Goal: Task Accomplishment & Management: Use online tool/utility

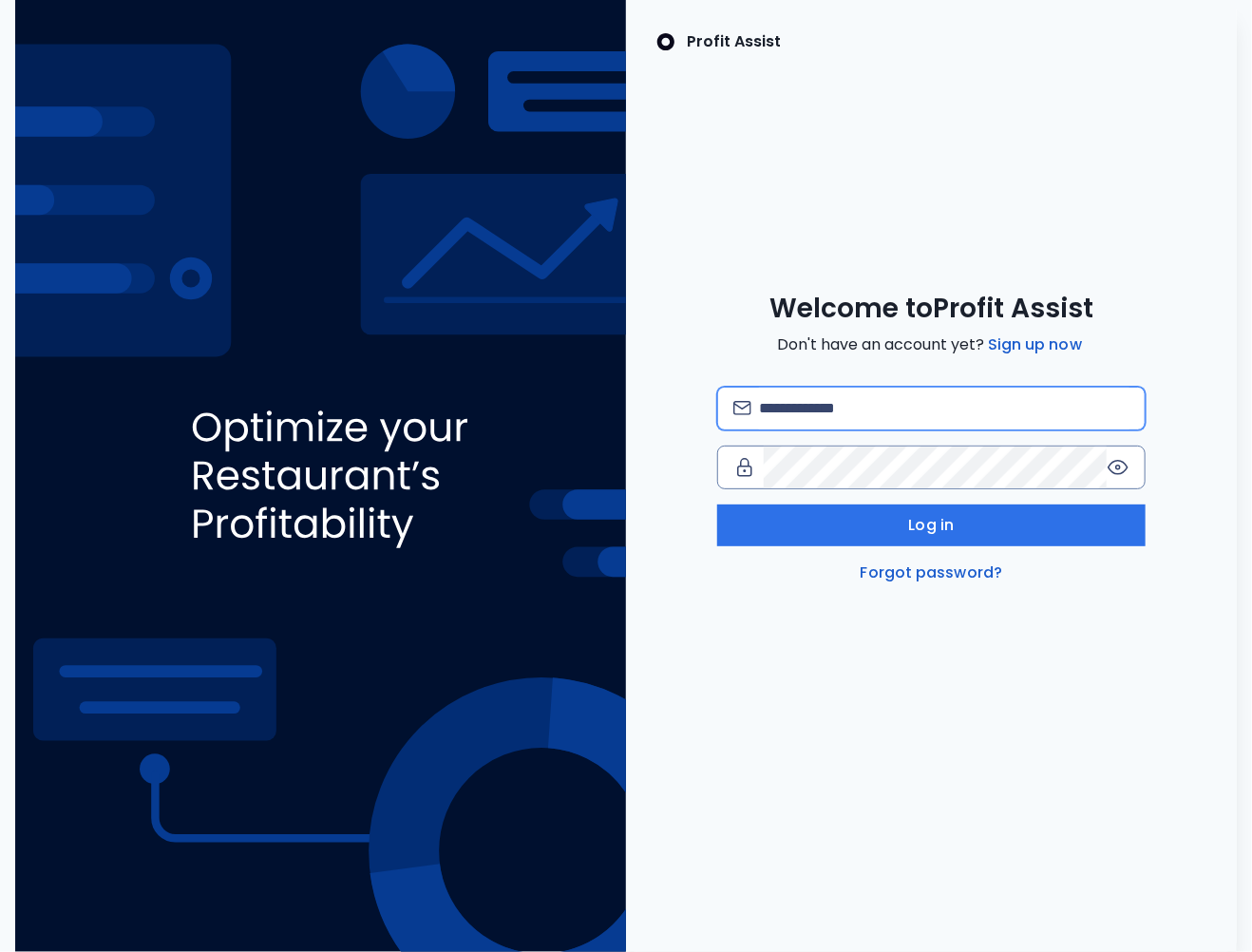
click at [789, 409] on input "email" at bounding box center [944, 408] width 371 height 42
type input "*"
type input "**********"
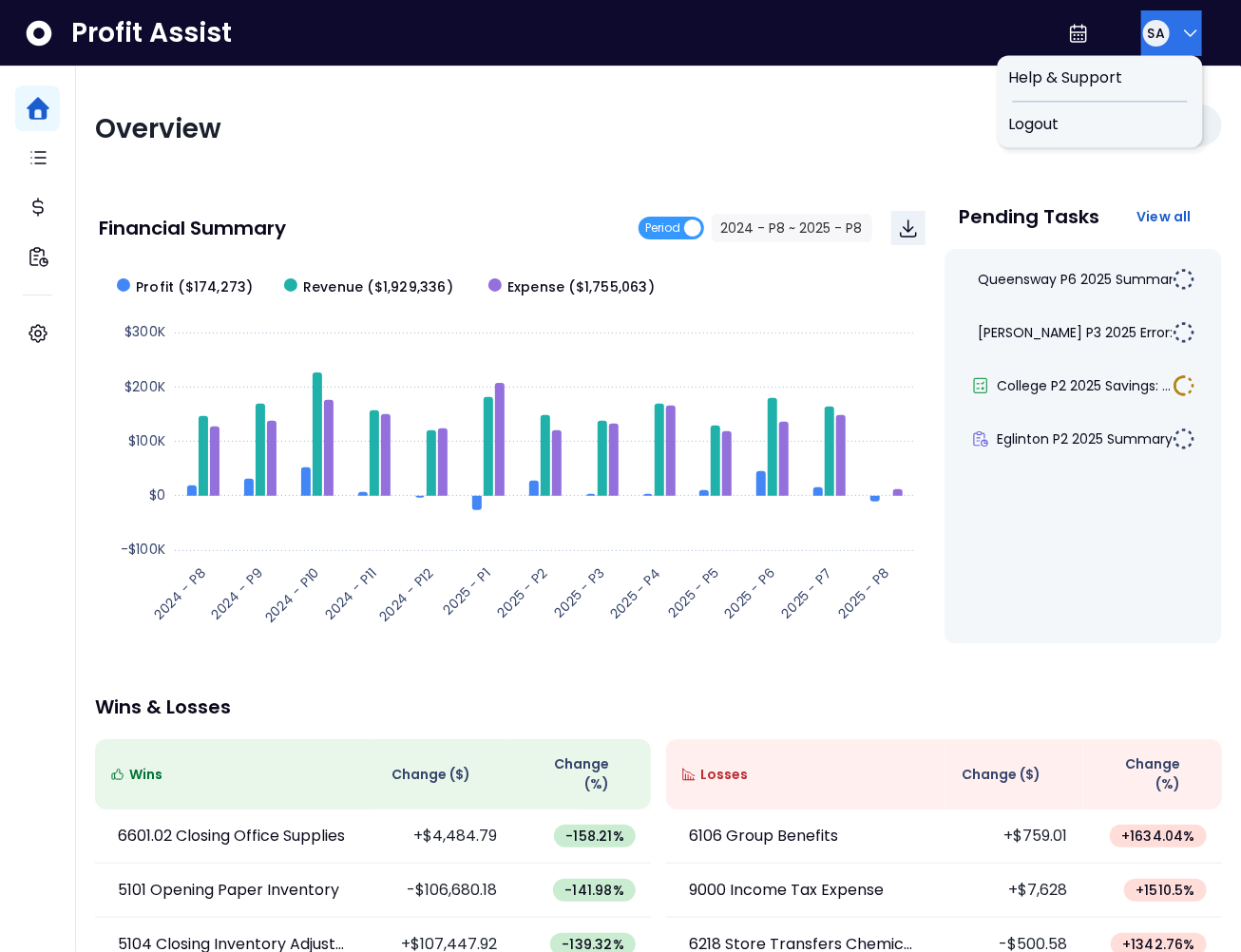
click at [1157, 29] on span "SA" at bounding box center [1157, 33] width 17 height 19
click at [1109, 120] on span "Logout" at bounding box center [1099, 124] width 183 height 23
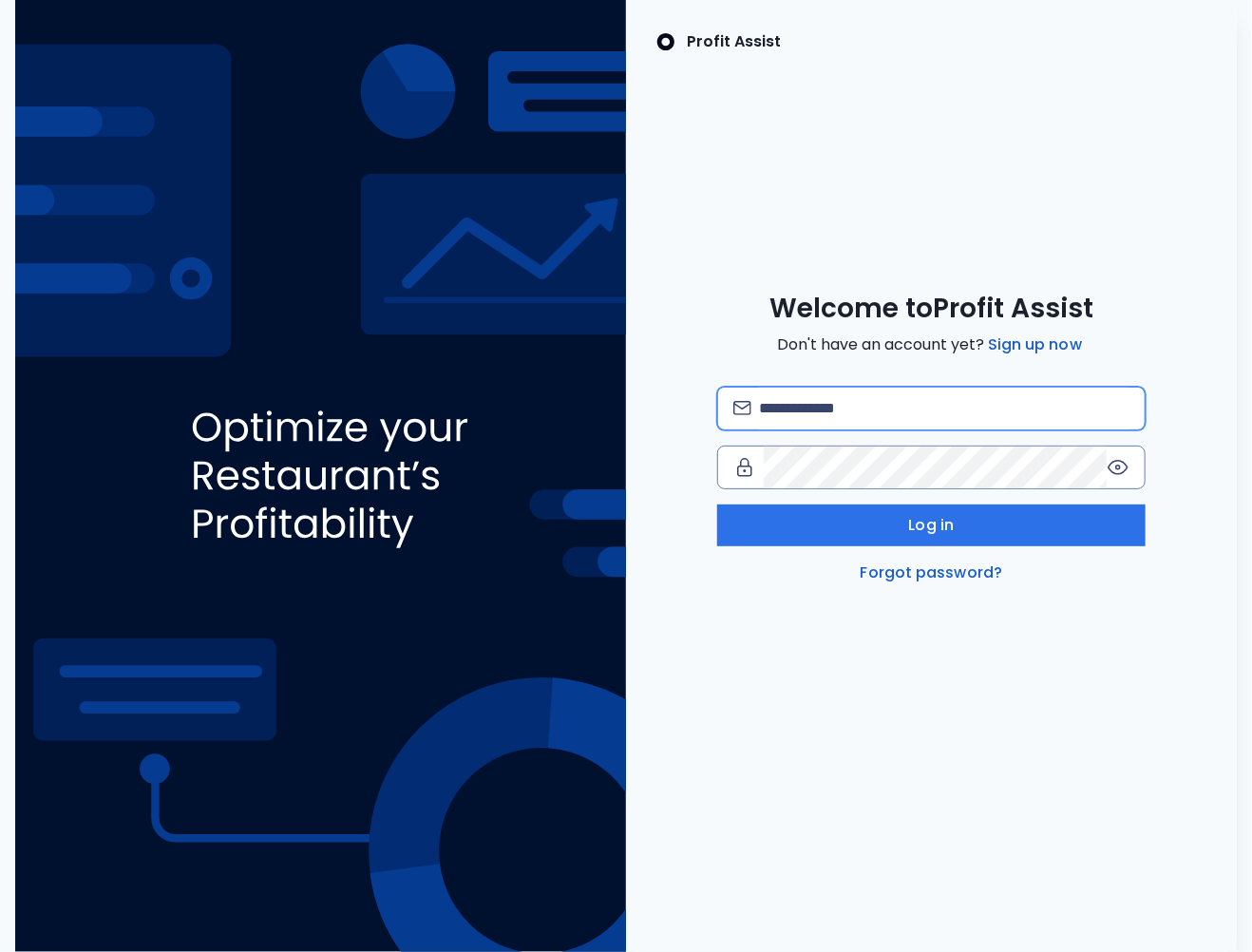
click at [877, 422] on input "email" at bounding box center [944, 408] width 371 height 42
type input "**********"
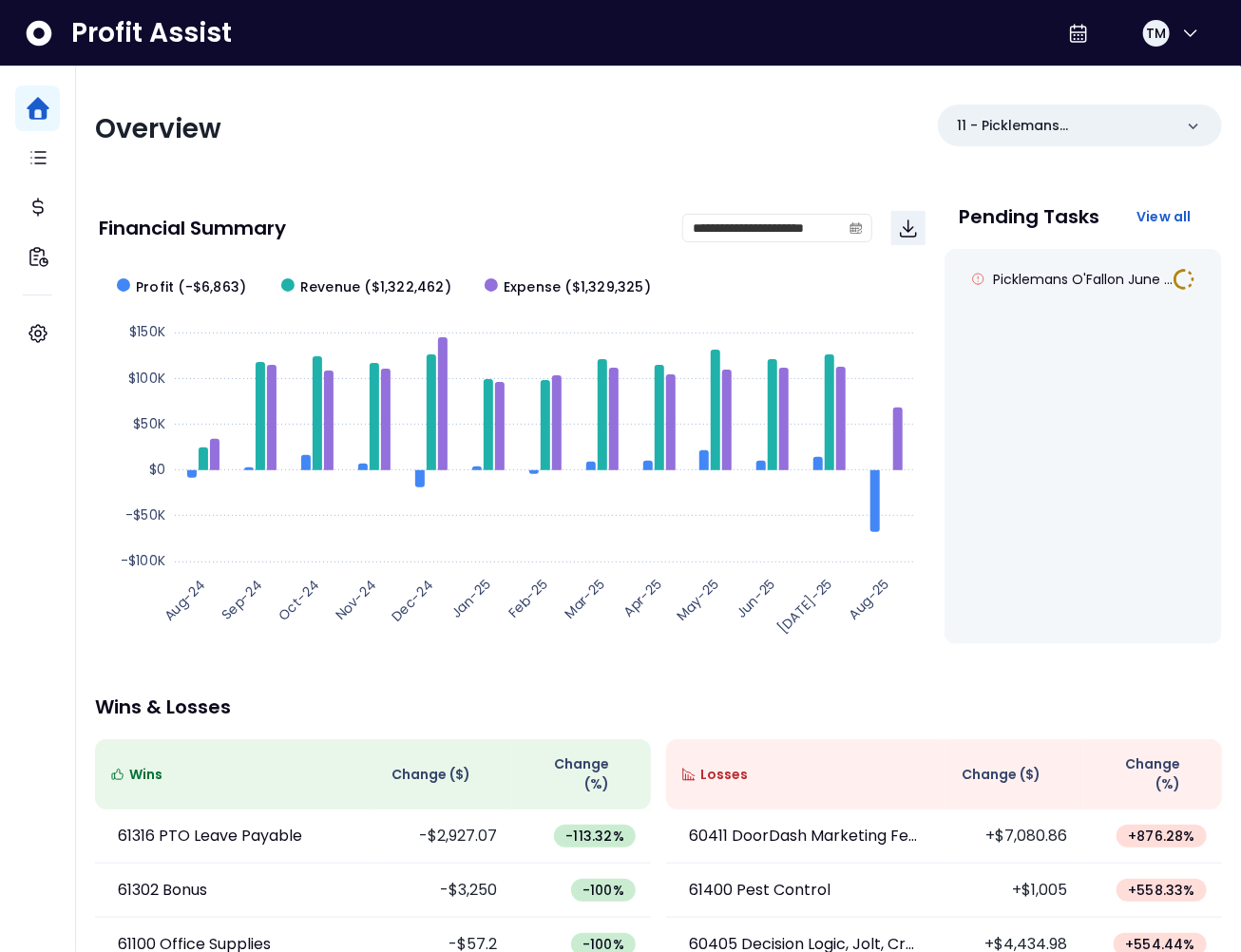
click at [669, 135] on div "Overview 11 - Picklemans O'Fallon" at bounding box center [658, 129] width 1127 height 50
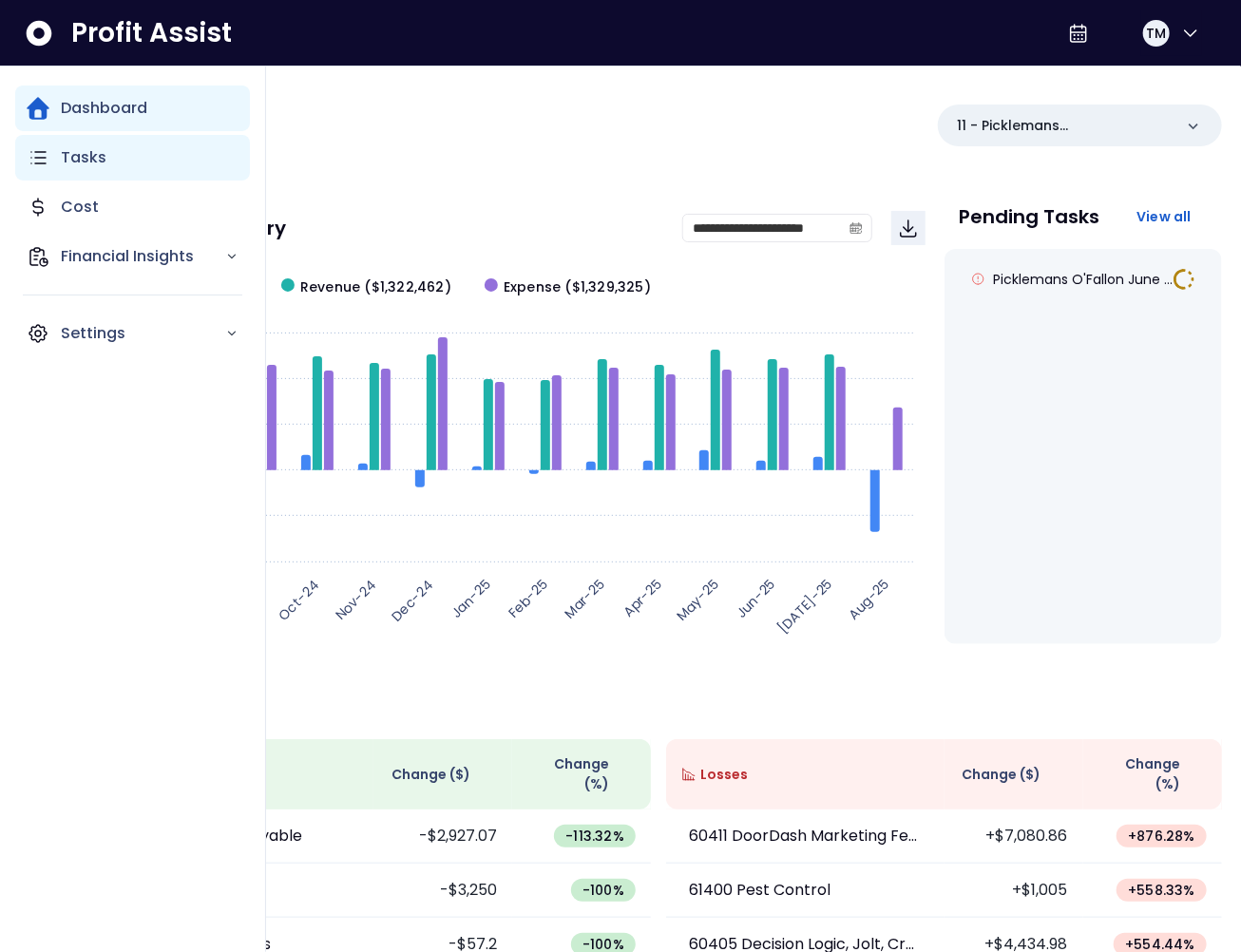
click at [101, 166] on p "Tasks" at bounding box center [84, 158] width 46 height 23
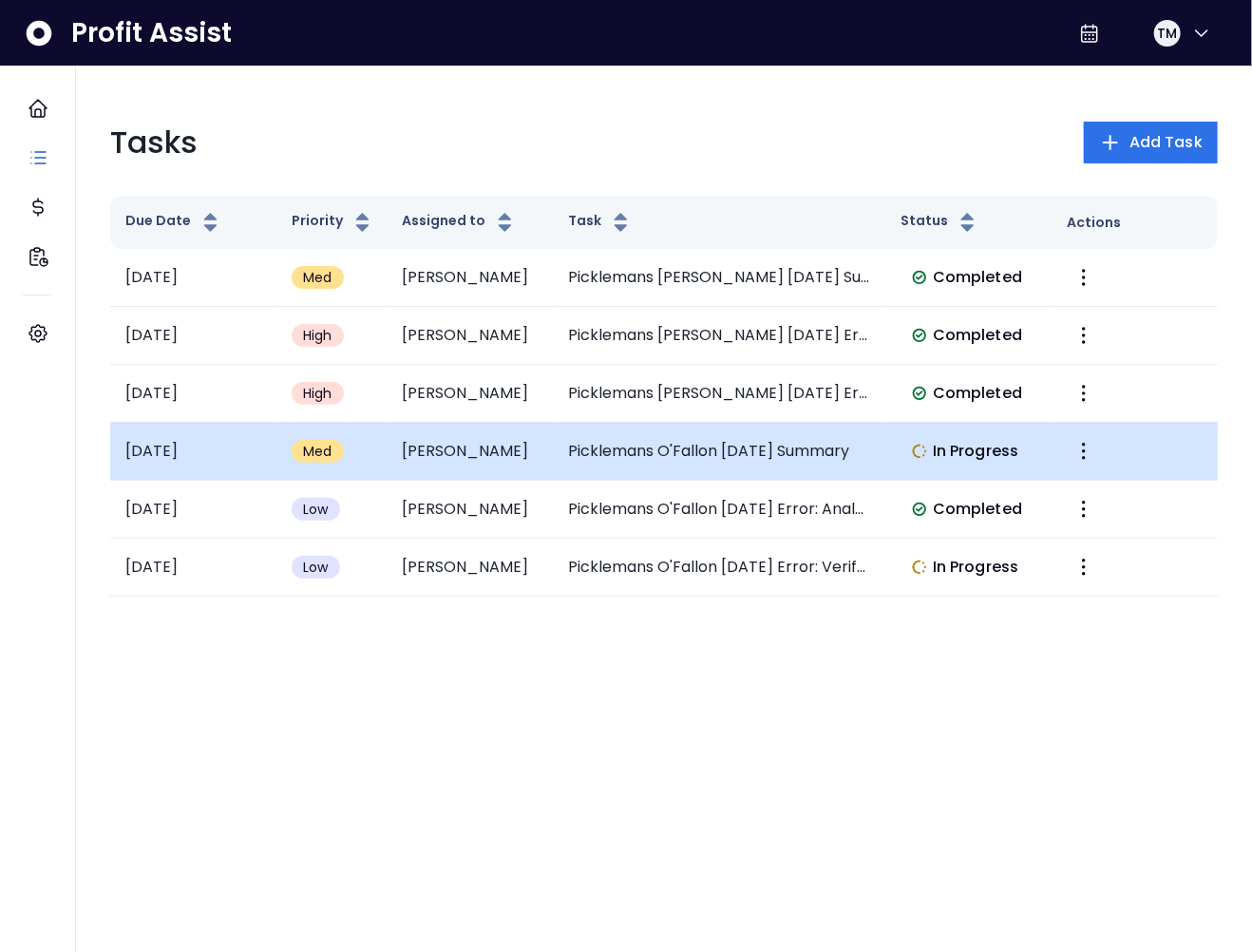
click at [710, 458] on td "Picklemans O'Fallon June 2025 Summary" at bounding box center [719, 451] width 333 height 58
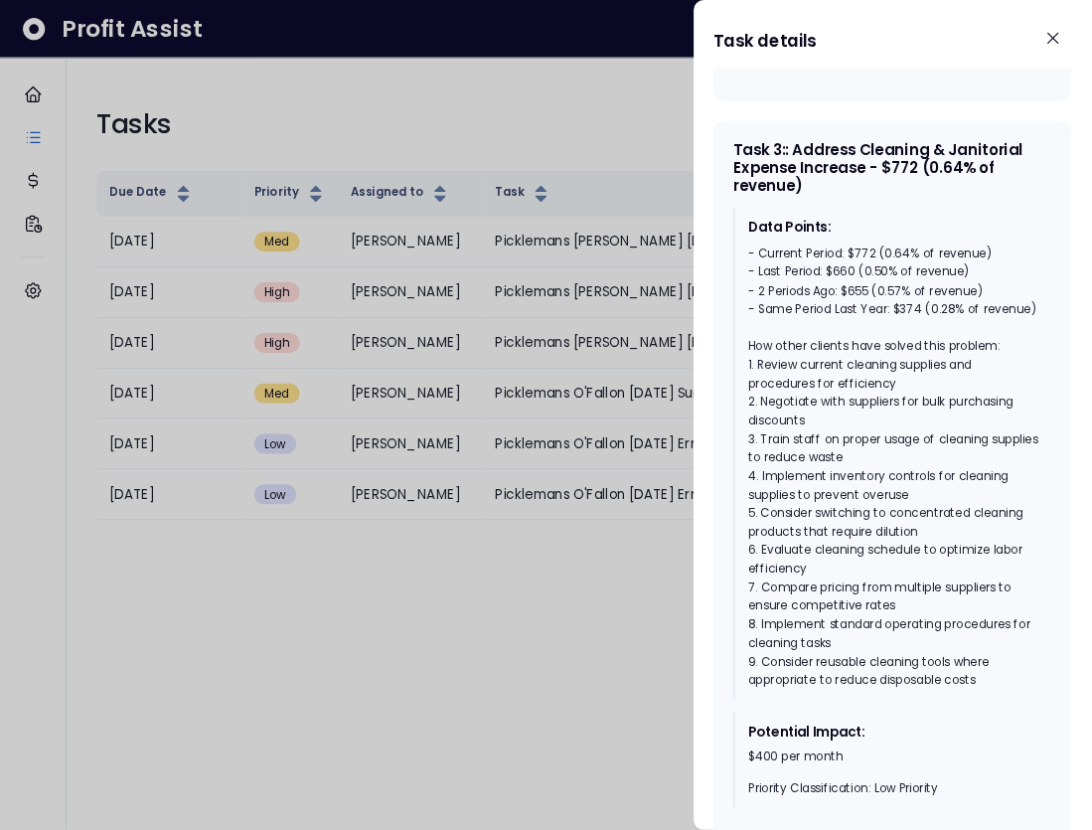
scroll to position [2684, 0]
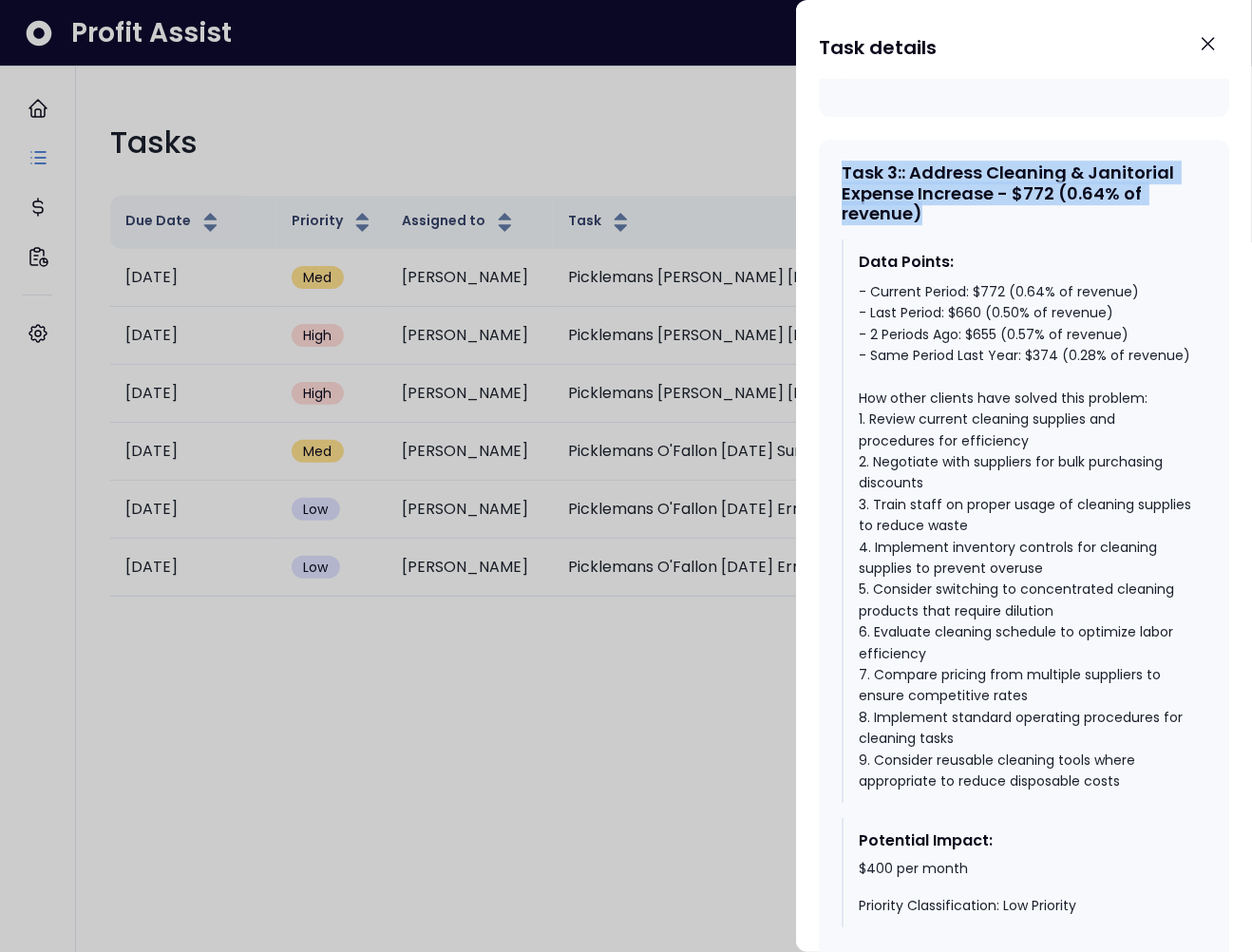
drag, startPoint x: 840, startPoint y: 252, endPoint x: 964, endPoint y: 295, distance: 131.2
click at [964, 295] on div "Task 3 : : Address Cleaning & Janitorial Expense Increase - $772 (0.64% of reve…" at bounding box center [1024, 552] width 410 height 826
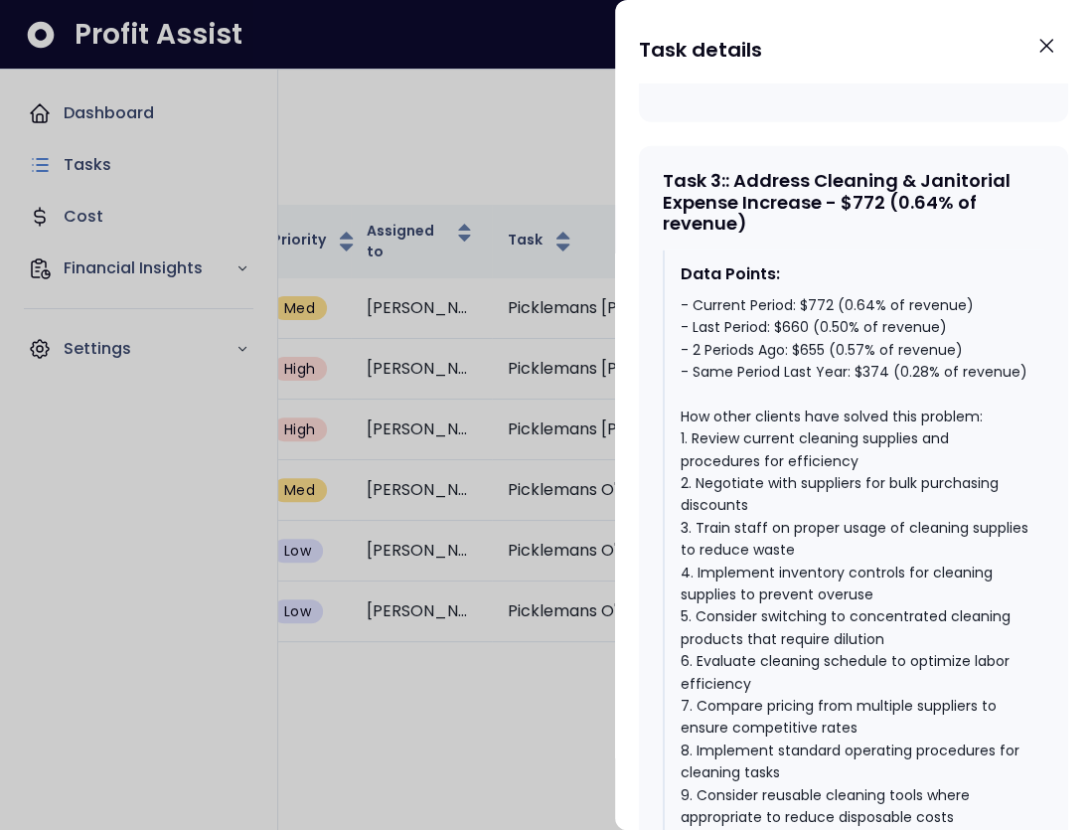
click at [835, 286] on div "Data Points:" at bounding box center [855, 274] width 348 height 24
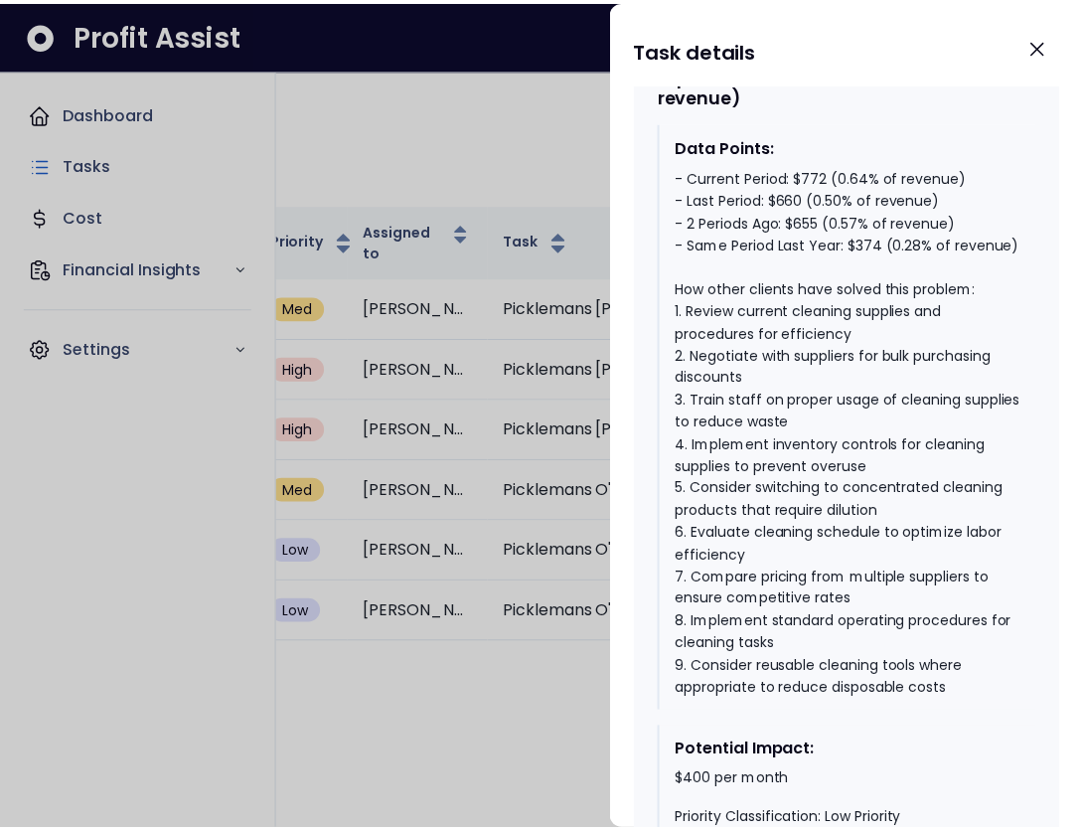
scroll to position [2824, 0]
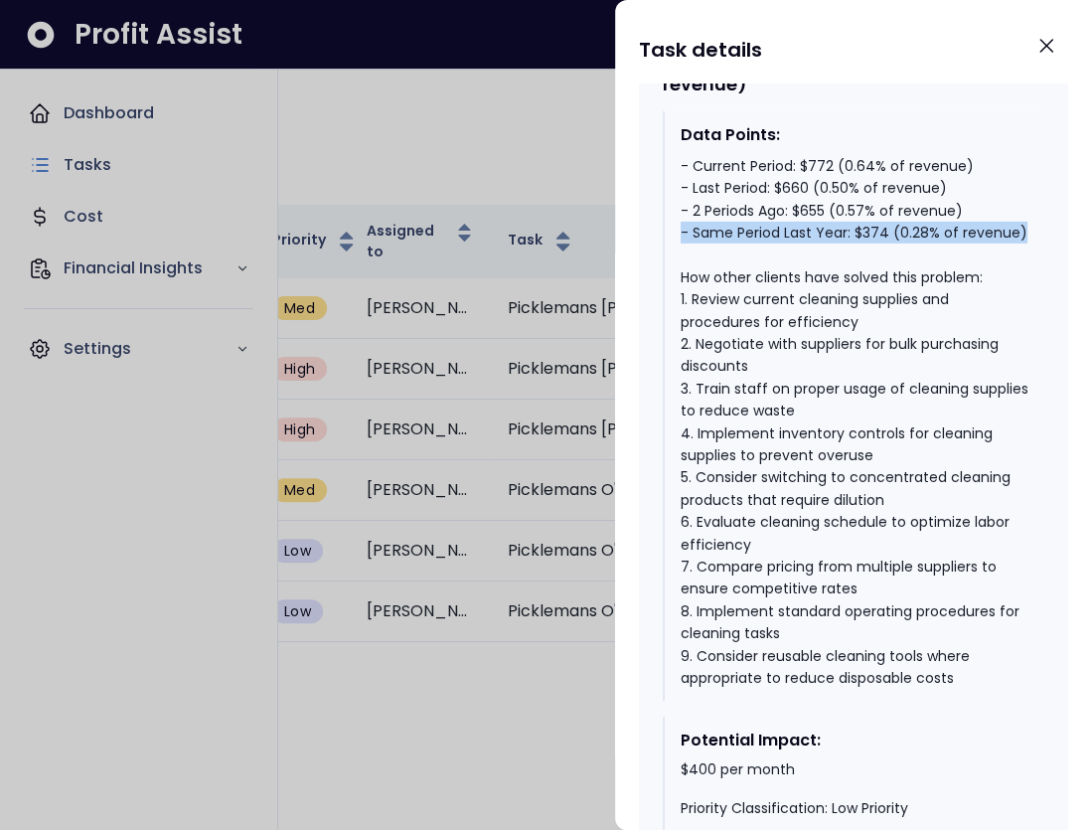
drag, startPoint x: 744, startPoint y: 336, endPoint x: 676, endPoint y: 322, distance: 70.0
click at [676, 322] on div "Data Points: - Current Period: $772 (0.64% of revenue) - Last Period: $660 (0.5…" at bounding box center [854, 405] width 382 height 589
click at [806, 255] on div "- Current Period: $772 (0.64% of revenue) - Last Period: $660 (0.50% of revenue…" at bounding box center [855, 422] width 348 height 534
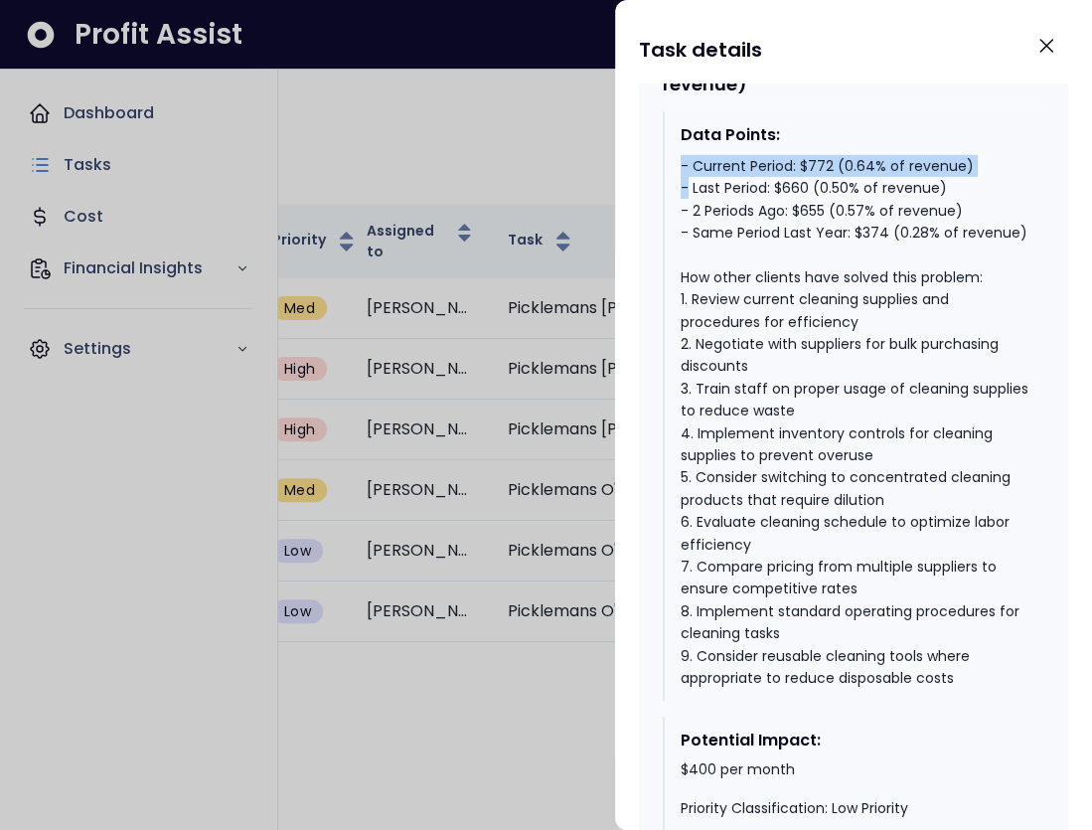
click at [806, 255] on div "- Current Period: $772 (0.64% of revenue) - Last Period: $660 (0.50% of revenue…" at bounding box center [855, 422] width 348 height 534
click at [815, 299] on div "- Current Period: $772 (0.64% of revenue) - Last Period: $660 (0.50% of revenue…" at bounding box center [855, 422] width 348 height 534
click at [796, 277] on div "- Current Period: $772 (0.64% of revenue) - Last Period: $660 (0.50% of revenue…" at bounding box center [855, 422] width 348 height 534
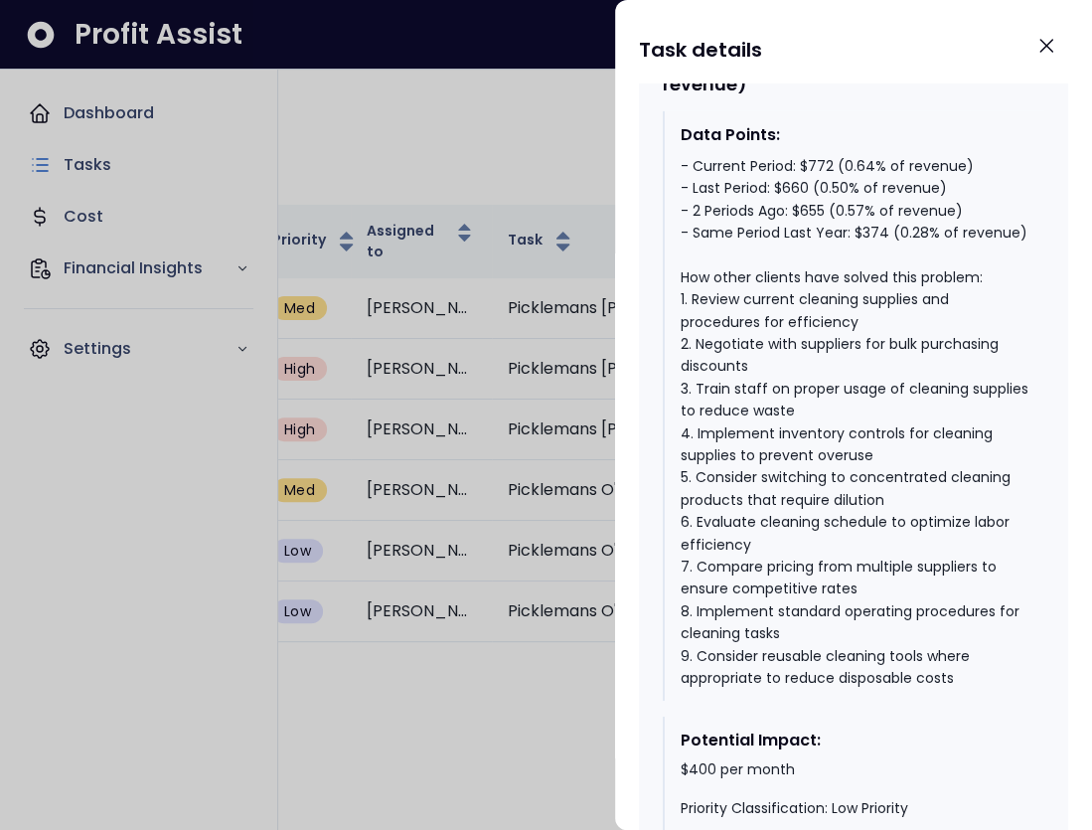
click at [817, 255] on div "- Current Period: $772 (0.64% of revenue) - Last Period: $660 (0.50% of revenue…" at bounding box center [855, 422] width 348 height 534
click at [801, 95] on div "Task 3 : : Address Cleaning & Janitorial Expense Increase - $772 (0.64% of reve…" at bounding box center [854, 63] width 382 height 65
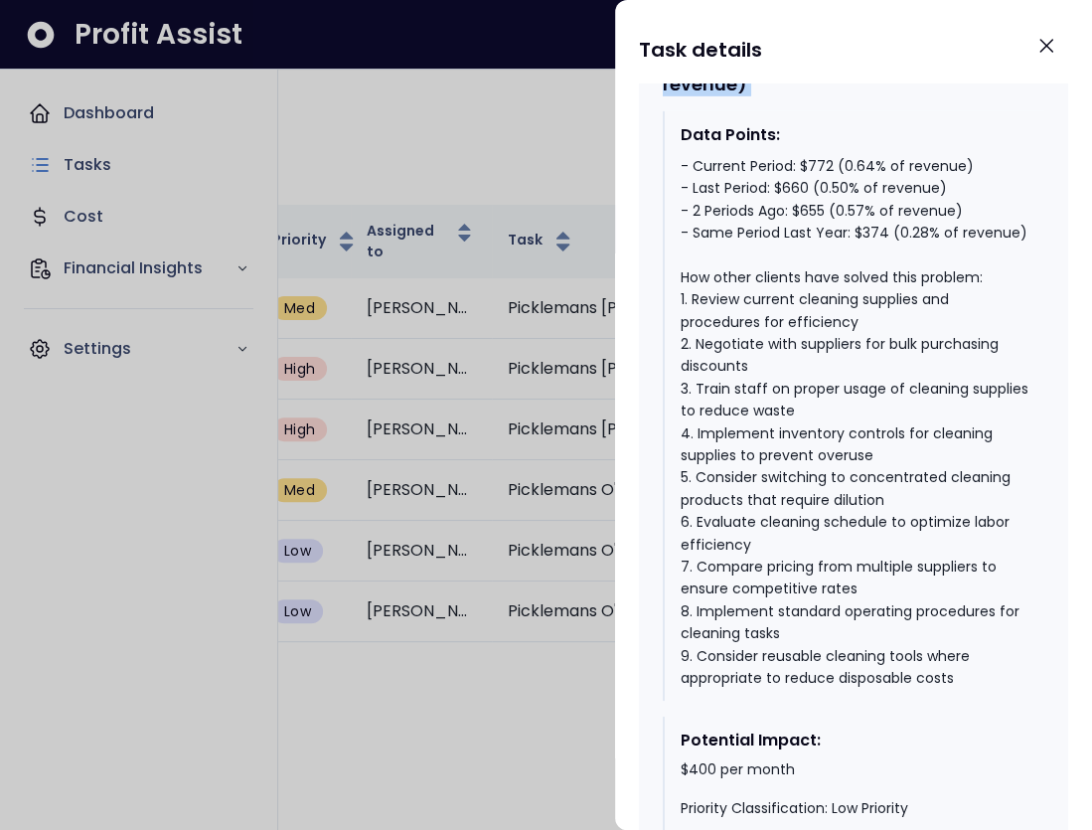
click at [801, 95] on div "Task 3 : : Address Cleaning & Janitorial Expense Increase - $772 (0.64% of reve…" at bounding box center [854, 63] width 382 height 65
click at [850, 95] on div "Task 3 : : Address Cleaning & Janitorial Expense Increase - $772 (0.64% of reve…" at bounding box center [854, 63] width 382 height 65
click at [1052, 55] on icon "Close" at bounding box center [1047, 46] width 24 height 24
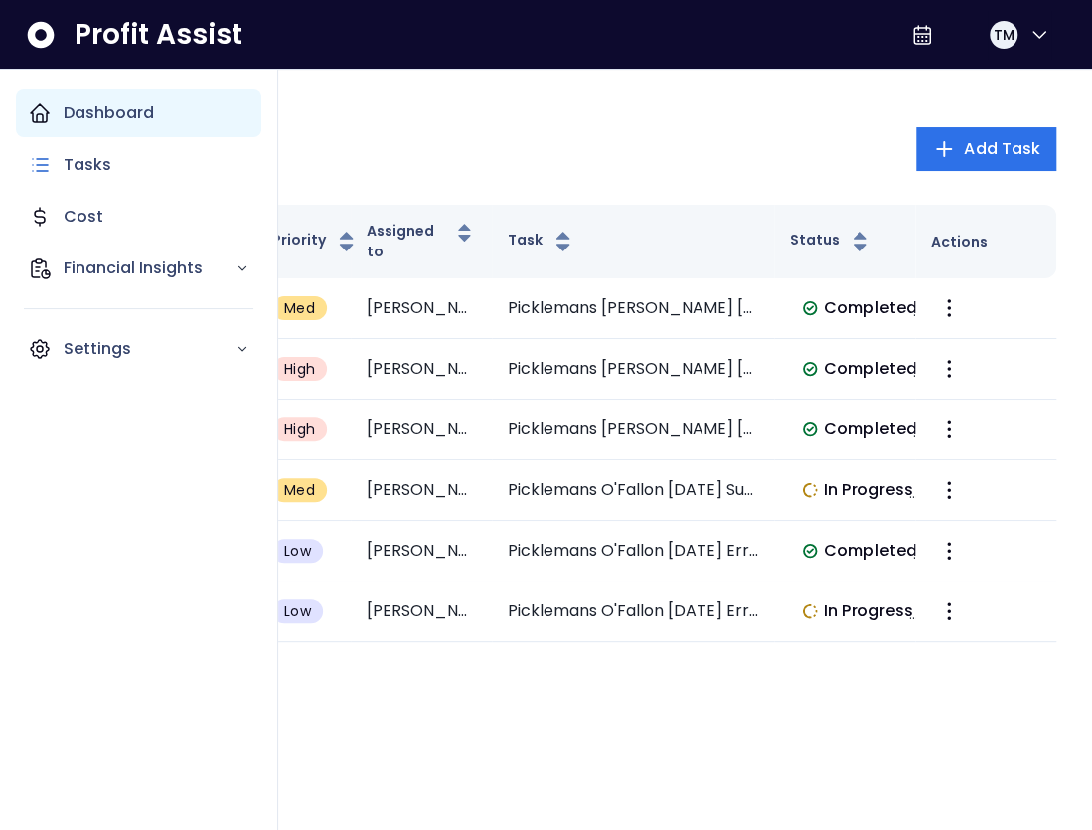
click at [130, 111] on p "Dashboard" at bounding box center [109, 113] width 90 height 24
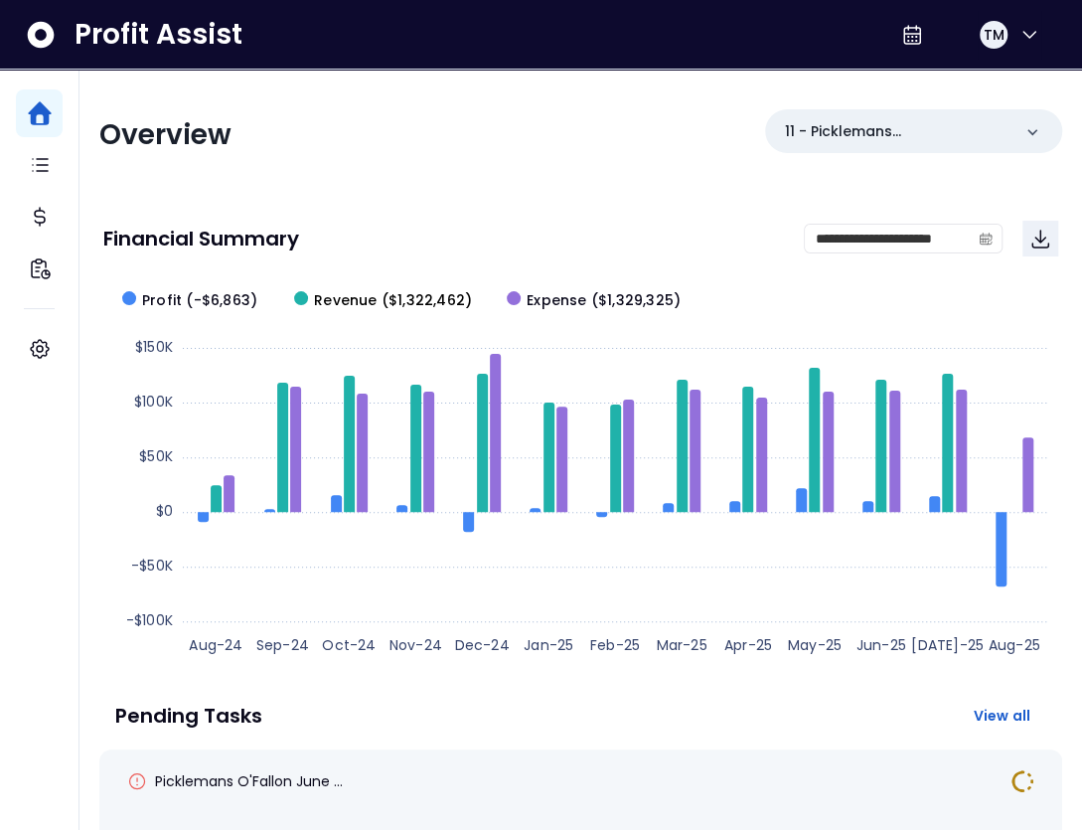
click at [361, 298] on span "Revenue ($1,322,462)" at bounding box center [393, 300] width 158 height 21
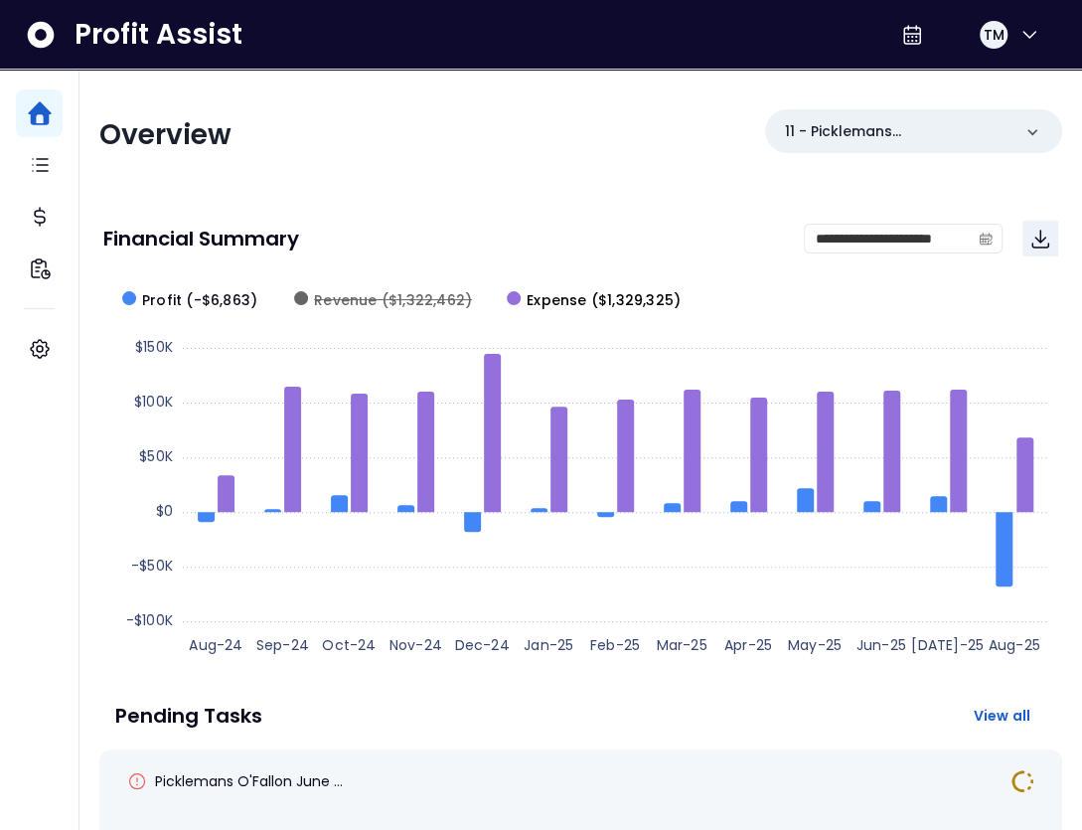
click at [539, 296] on span "Expense ($1,329,325)" at bounding box center [604, 300] width 154 height 21
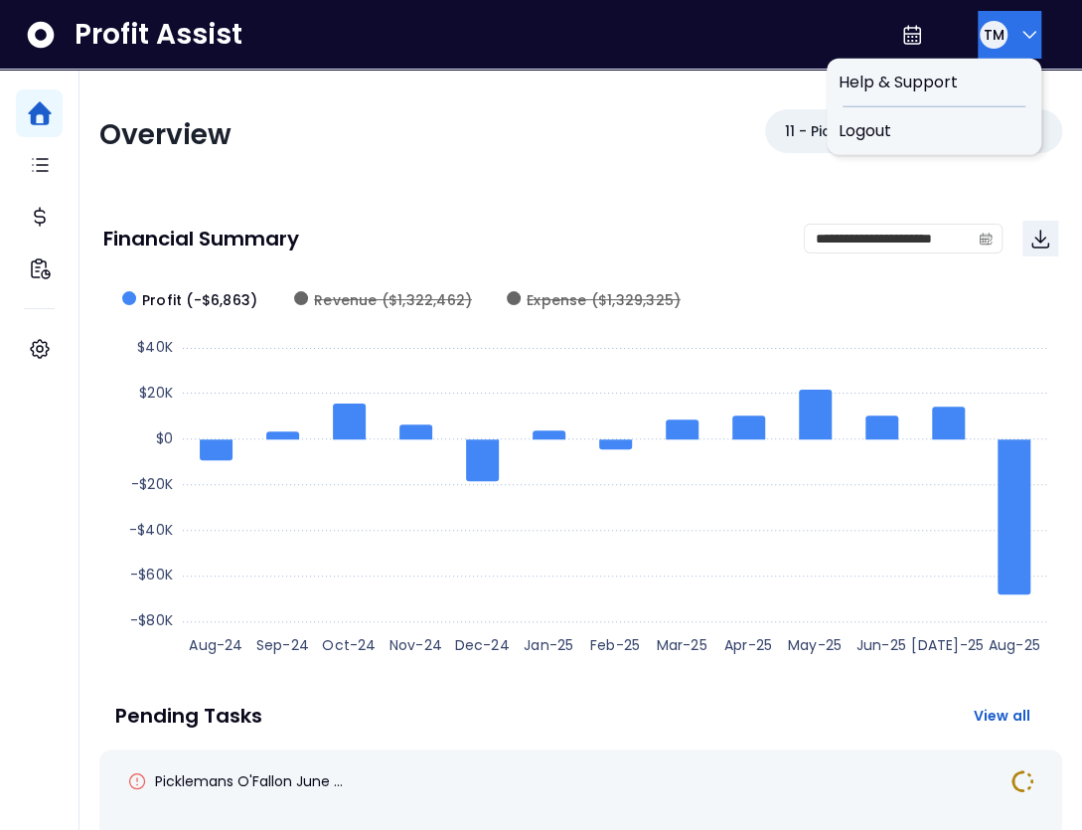
click at [993, 38] on span "TM" at bounding box center [993, 35] width 21 height 20
click at [938, 116] on div "Logout" at bounding box center [934, 131] width 215 height 48
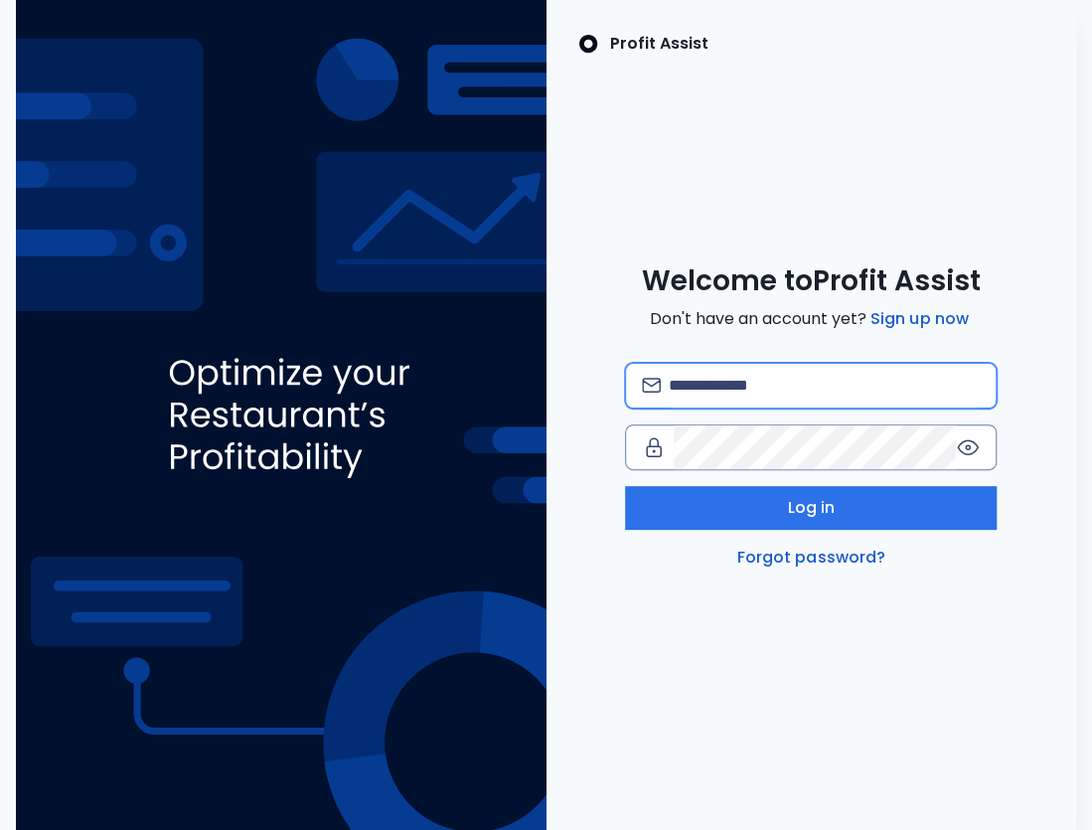
click at [735, 392] on input "email" at bounding box center [825, 386] width 312 height 44
type input "**********"
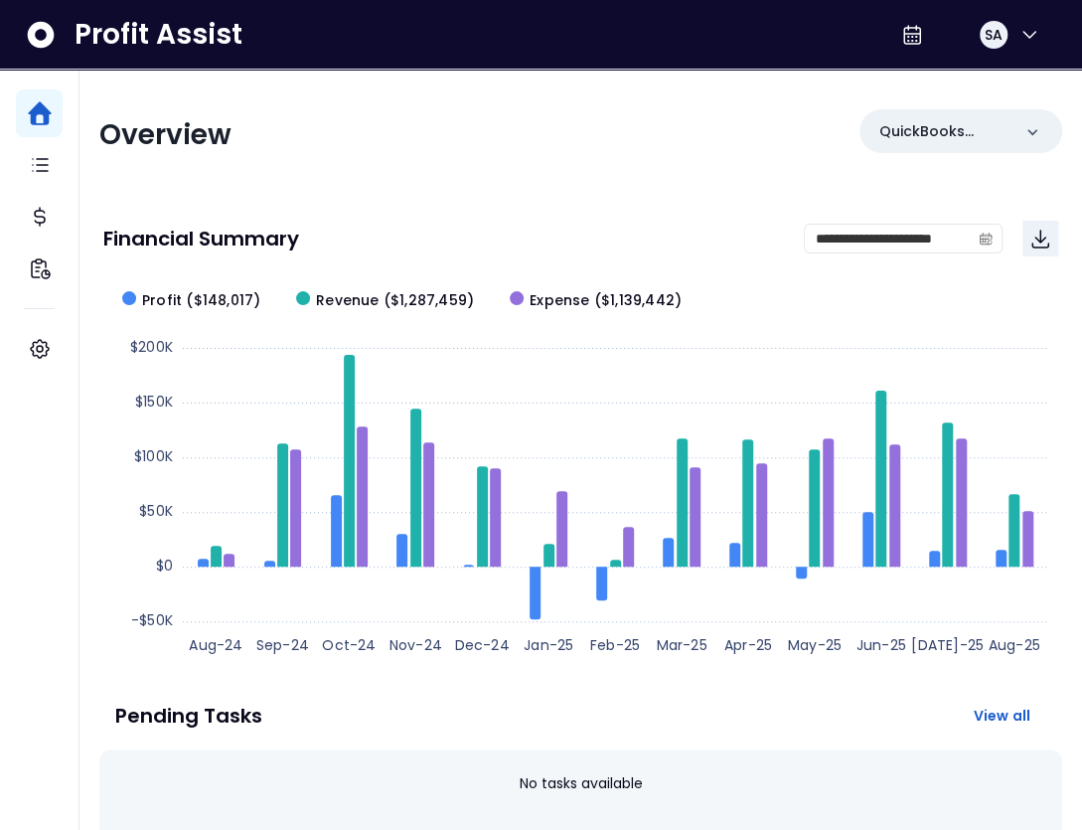
click at [537, 225] on div "**********" at bounding box center [580, 239] width 955 height 36
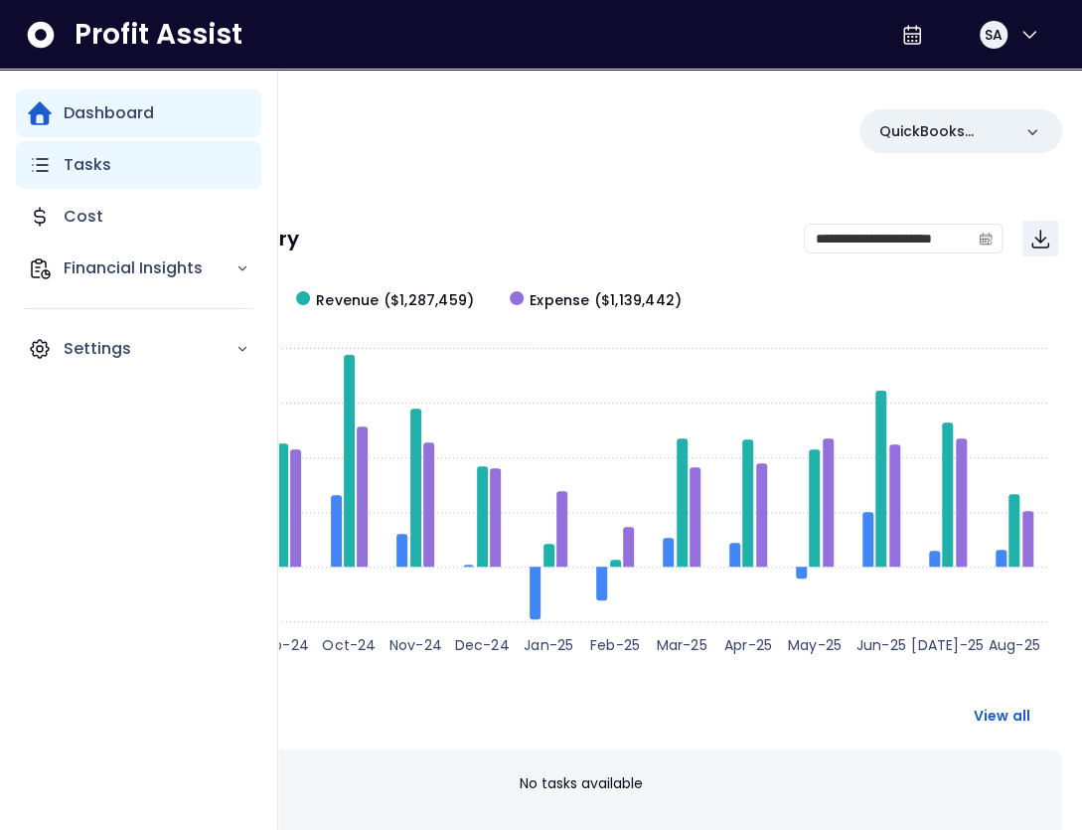
click at [45, 171] on icon "Main navigation" at bounding box center [40, 165] width 24 height 24
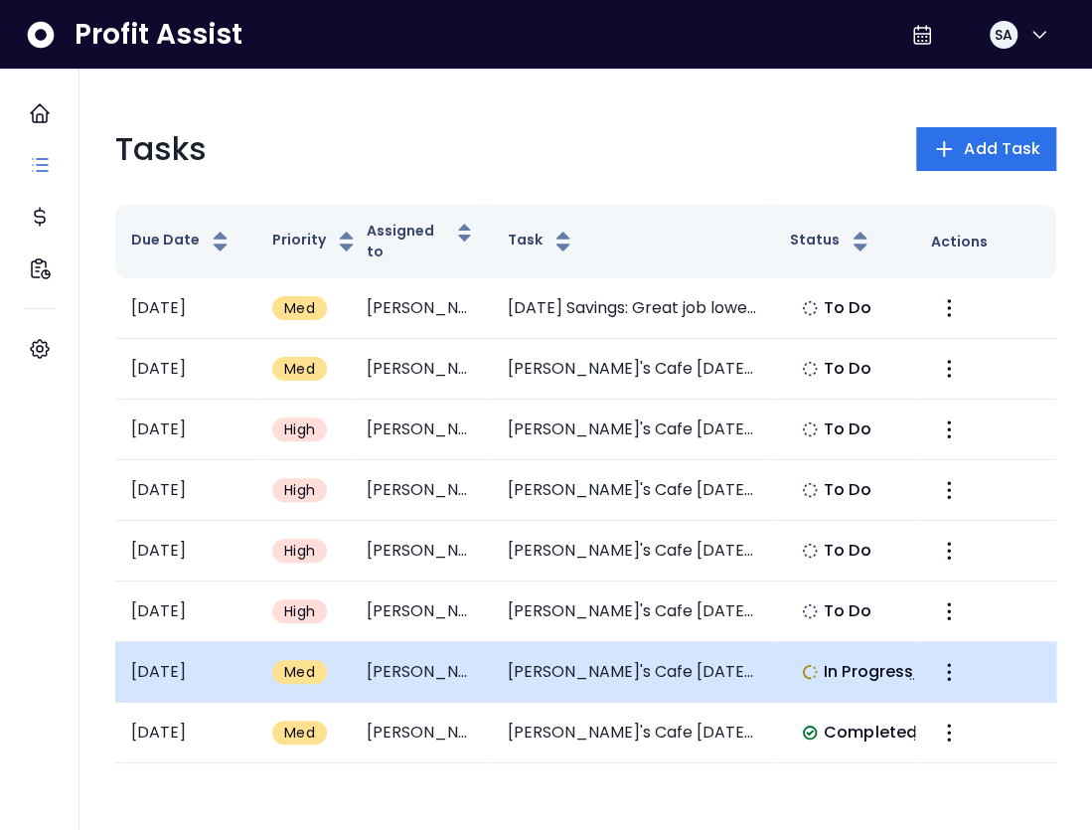
click at [619, 677] on td "Elvira's Cafe May 2025 Summary" at bounding box center [633, 672] width 282 height 61
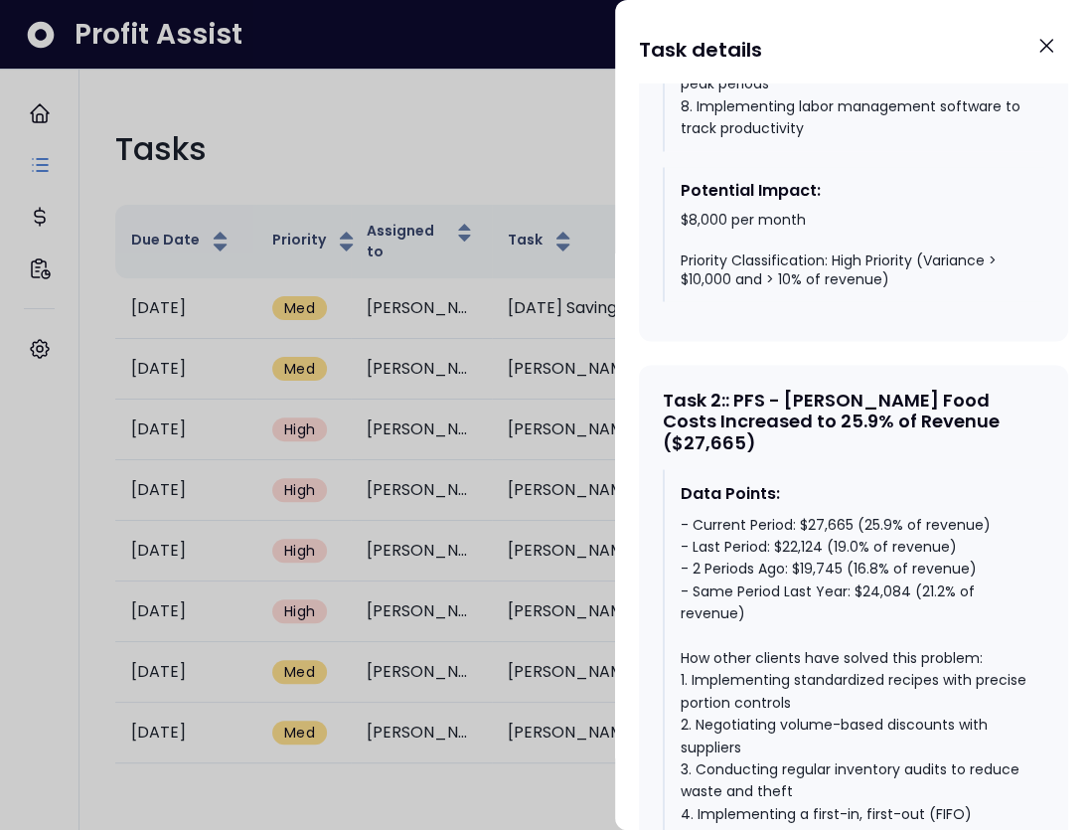
scroll to position [1502, 0]
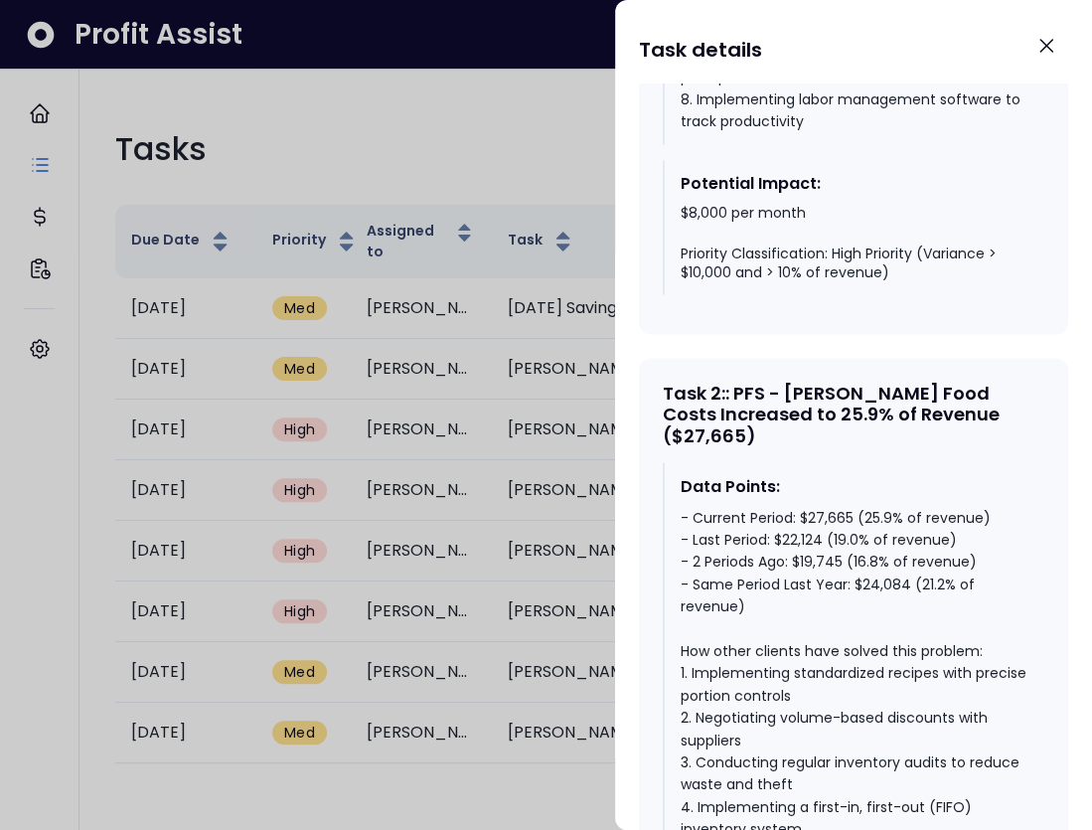
click at [889, 506] on div "- Current Period: $27,665 (25.9% of revenue) - Last Period: $22,124 (19.0% of r…" at bounding box center [855, 762] width 348 height 512
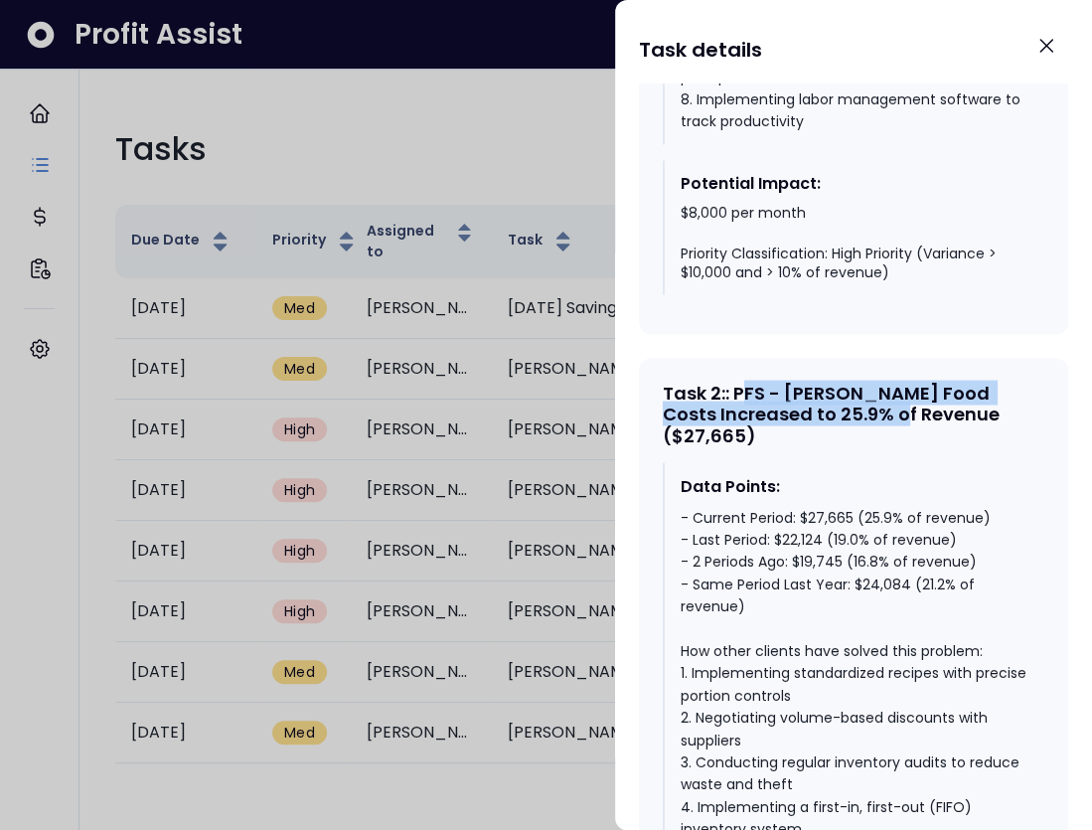
drag, startPoint x: 746, startPoint y: 356, endPoint x: 841, endPoint y: 382, distance: 97.9
click at [841, 382] on div "Task 2 : : PFS - Hale Food Costs Increased to 25.9% of Revenue ($27,665)" at bounding box center [854, 414] width 382 height 65
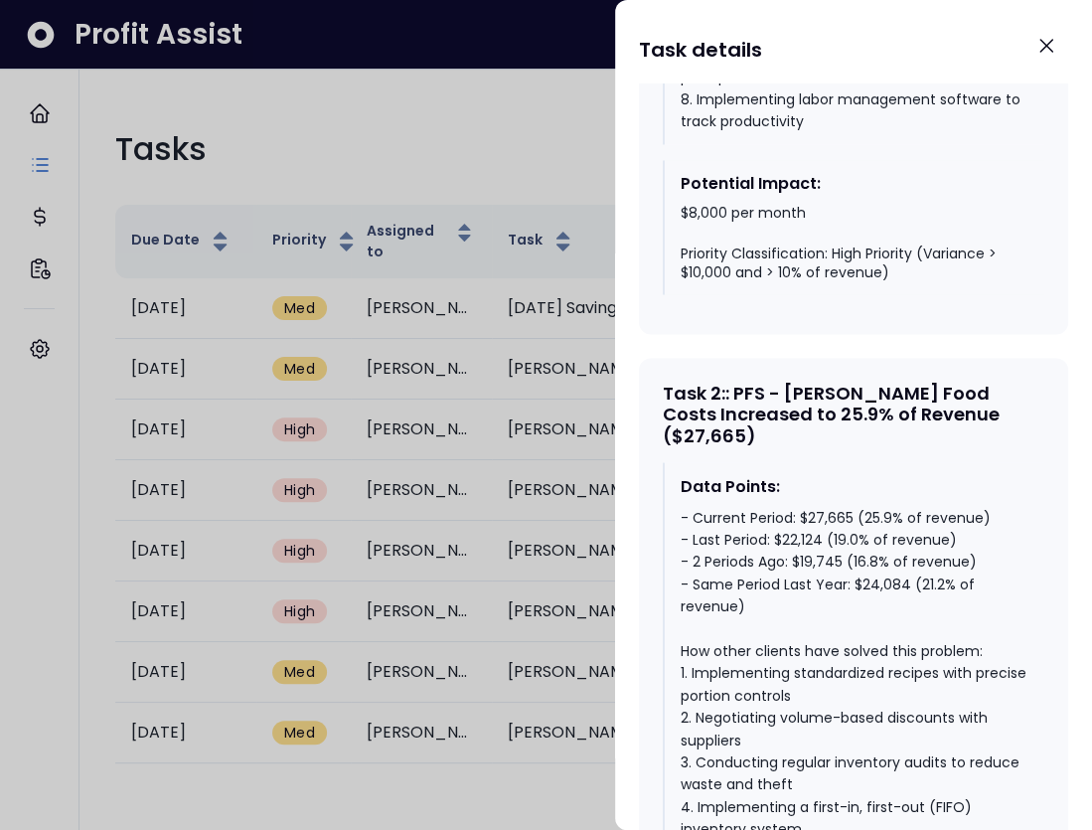
click at [861, 506] on div "- Current Period: $27,665 (25.9% of revenue) - Last Period: $22,124 (19.0% of r…" at bounding box center [855, 762] width 348 height 512
click at [845, 506] on div "- Current Period: $27,665 (25.9% of revenue) - Last Period: $22,124 (19.0% of r…" at bounding box center [855, 762] width 348 height 512
click at [878, 506] on div "- Current Period: $27,665 (25.9% of revenue) - Last Period: $22,124 (19.0% of r…" at bounding box center [855, 762] width 348 height 512
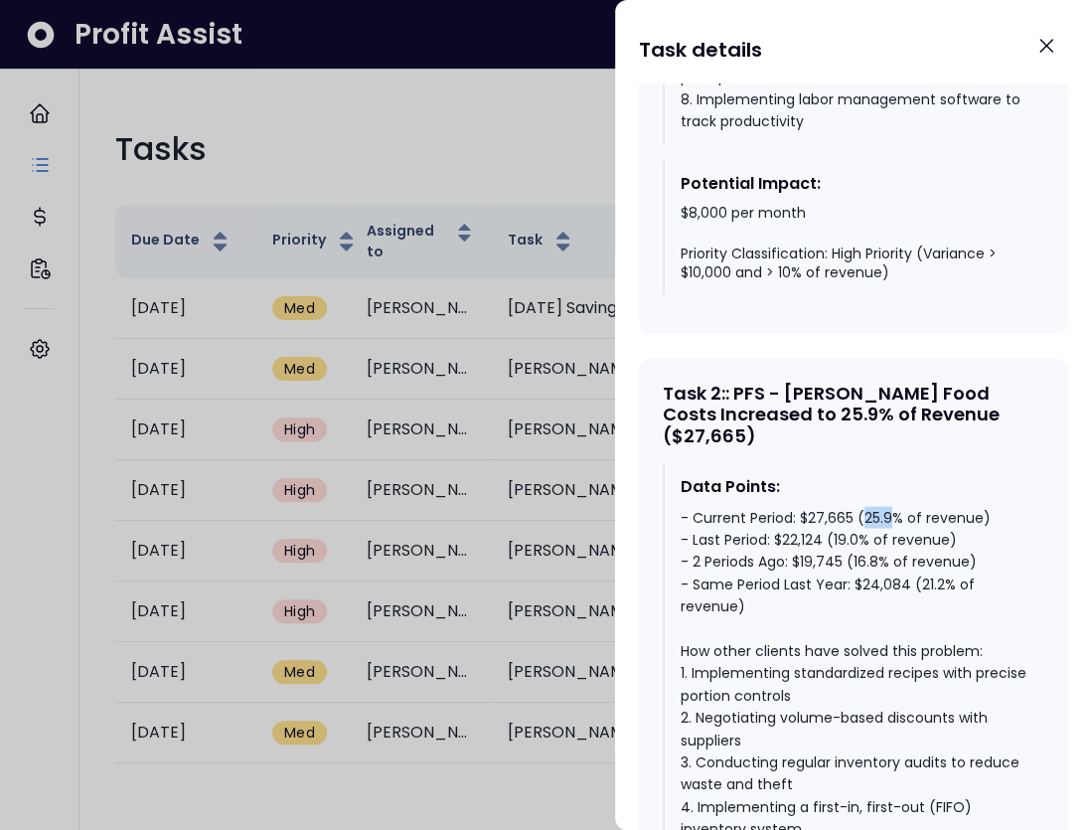
click at [878, 506] on div "- Current Period: $27,665 (25.9% of revenue) - Last Period: $22,124 (19.0% of r…" at bounding box center [855, 762] width 348 height 512
click at [521, 135] on div at bounding box center [546, 415] width 1092 height 830
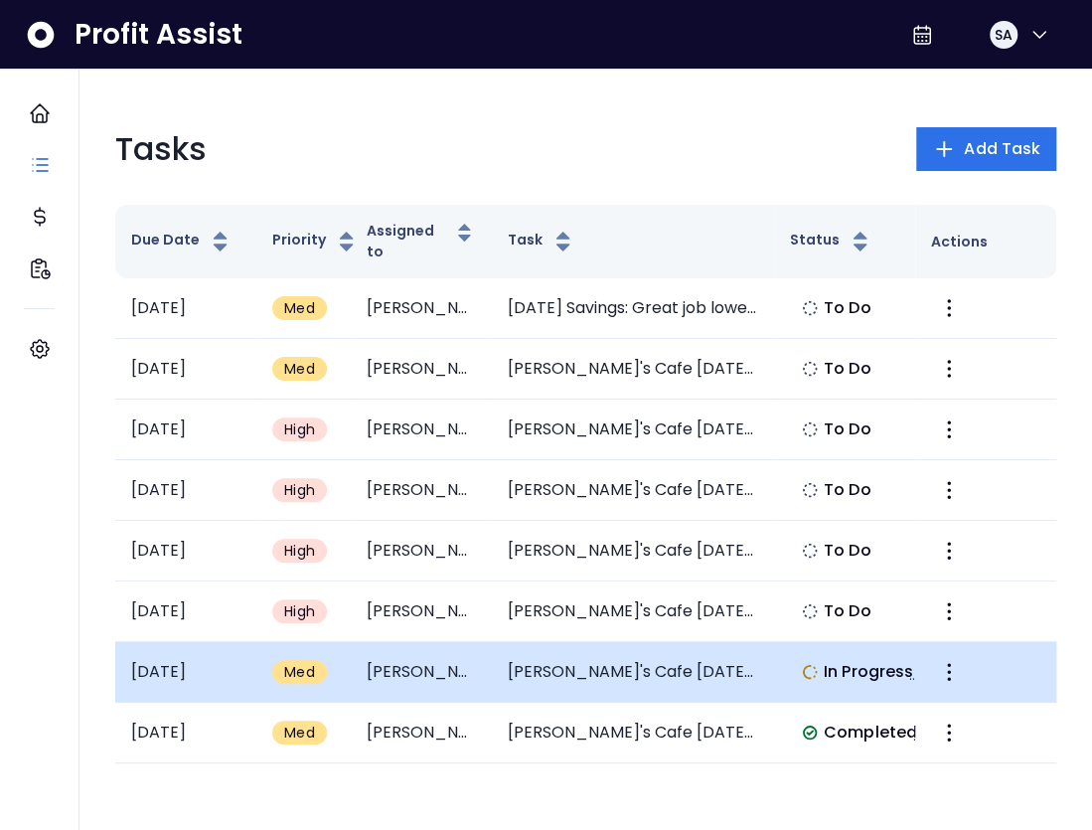
click at [484, 673] on td "Elvira" at bounding box center [421, 672] width 141 height 61
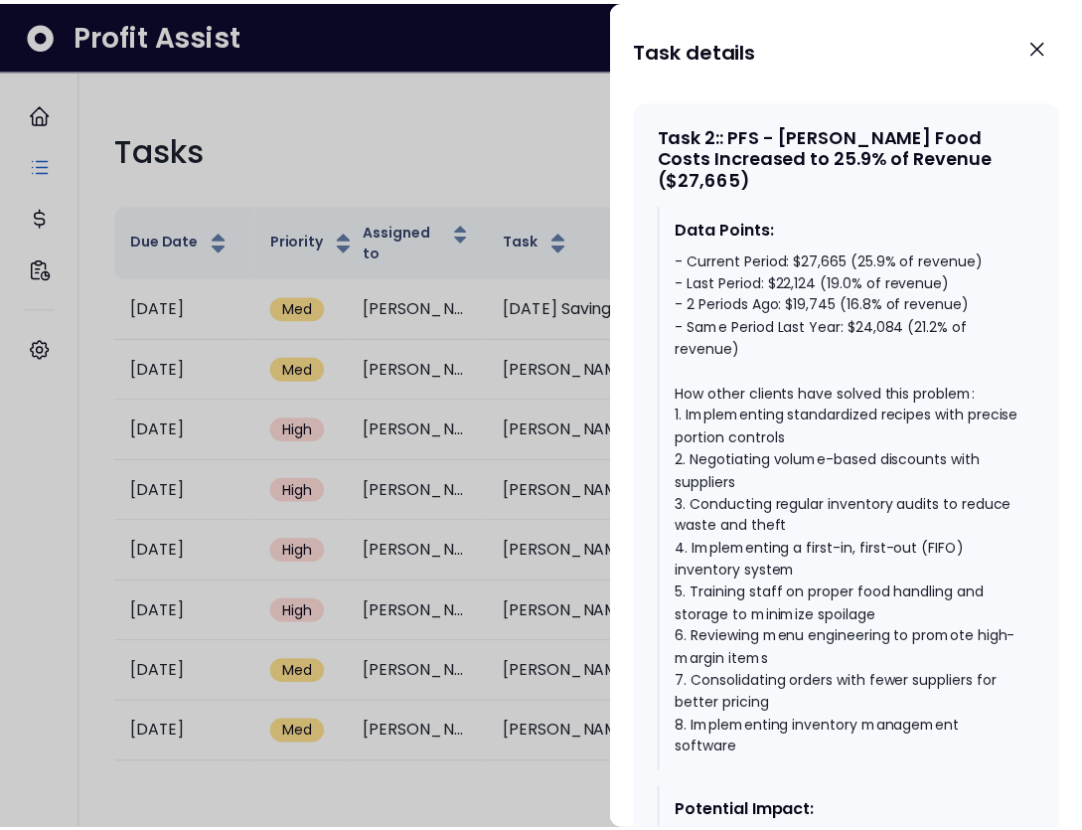
scroll to position [1699, 0]
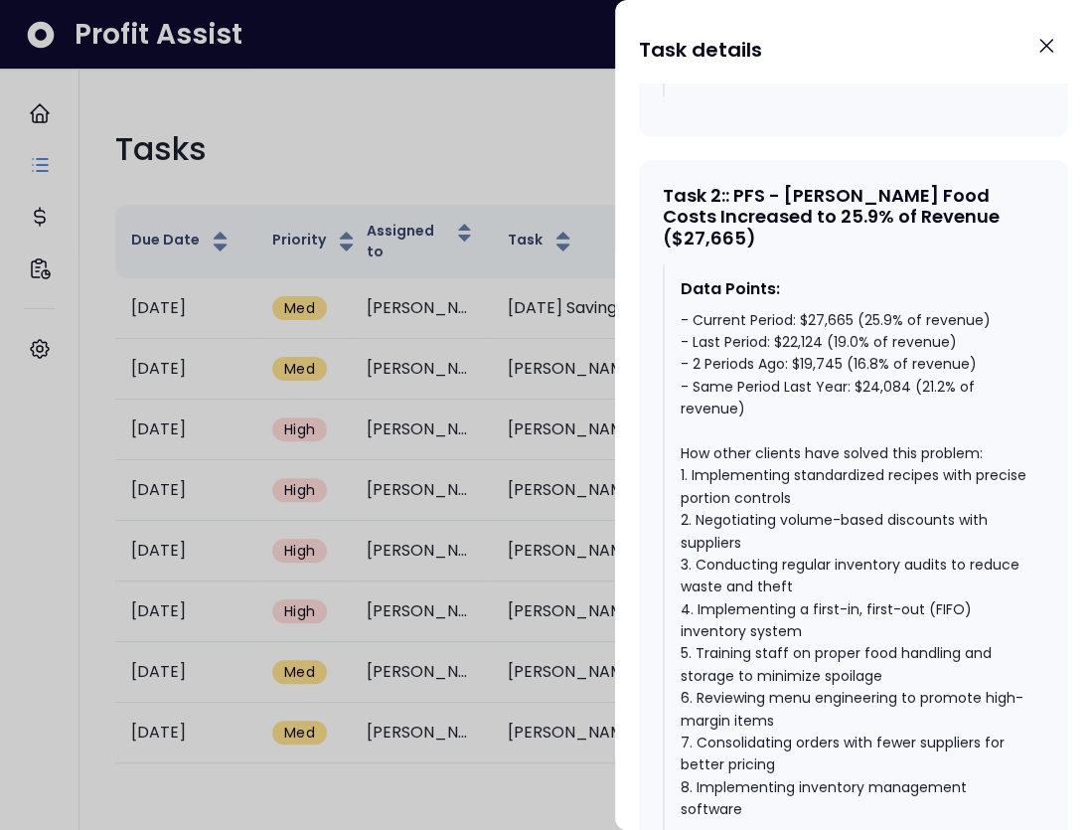
click at [412, 155] on div at bounding box center [546, 415] width 1092 height 830
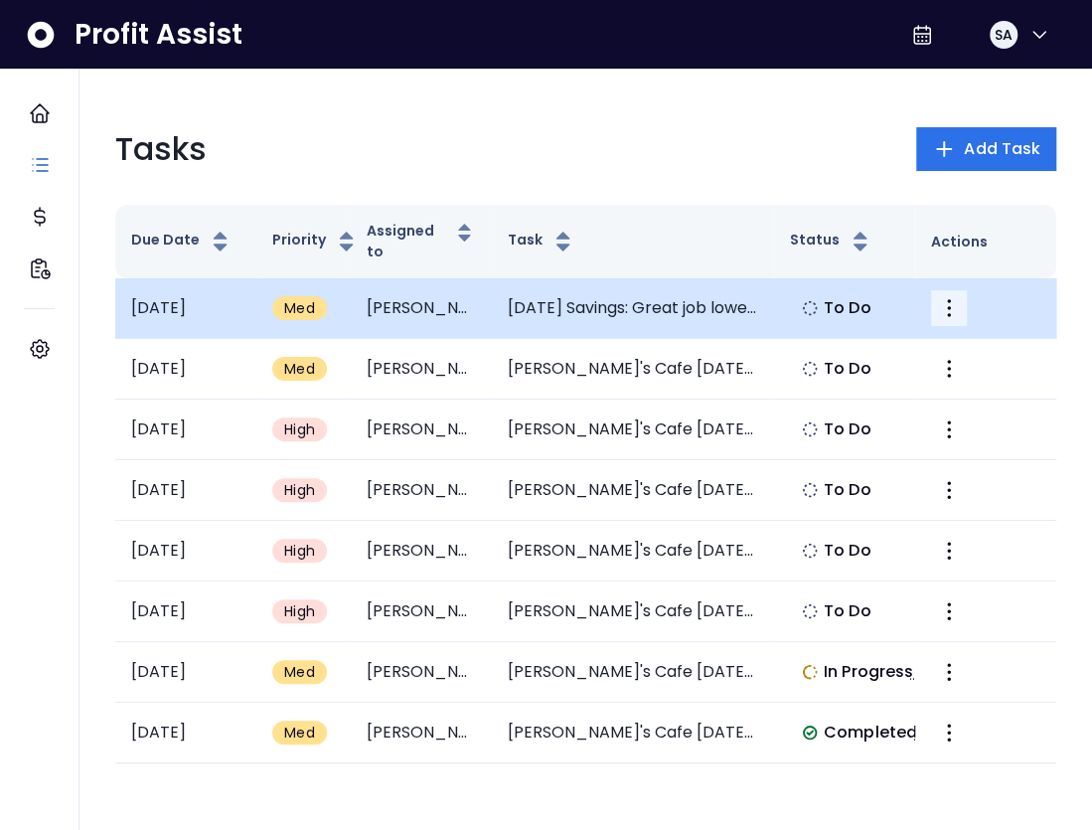
click at [958, 313] on icon "More" at bounding box center [949, 308] width 24 height 24
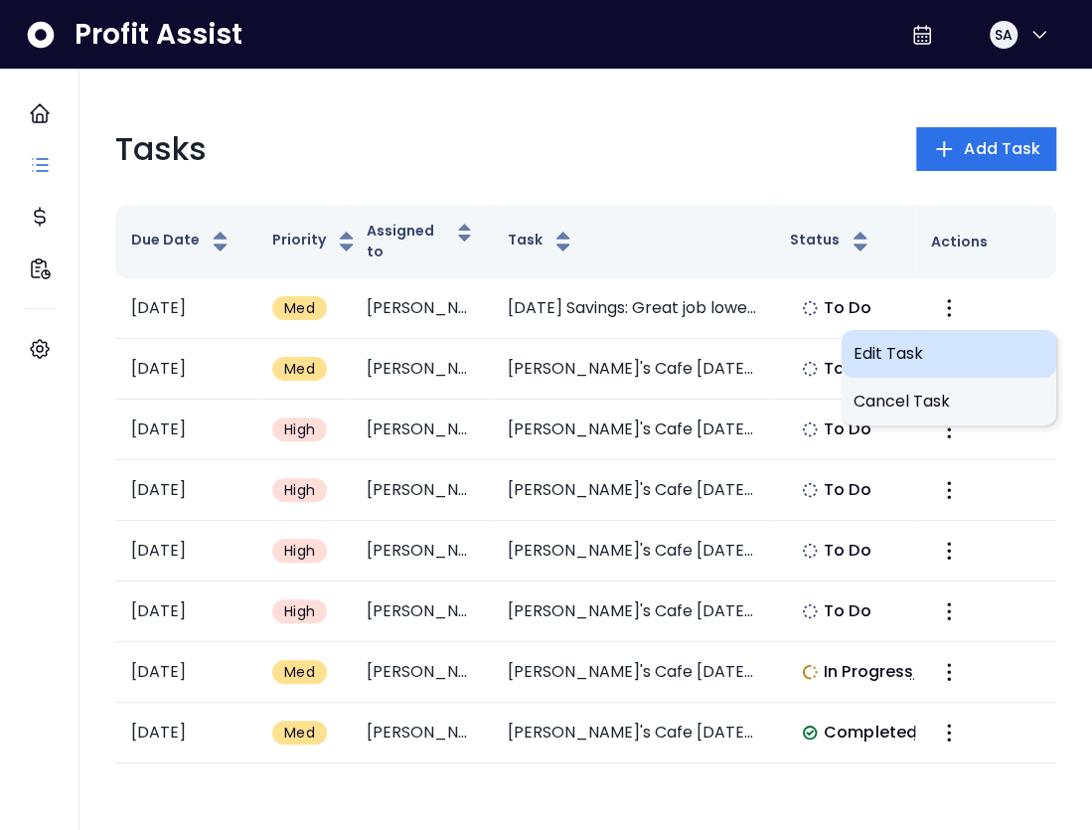
click at [928, 349] on span "Edit Task" at bounding box center [949, 354] width 191 height 24
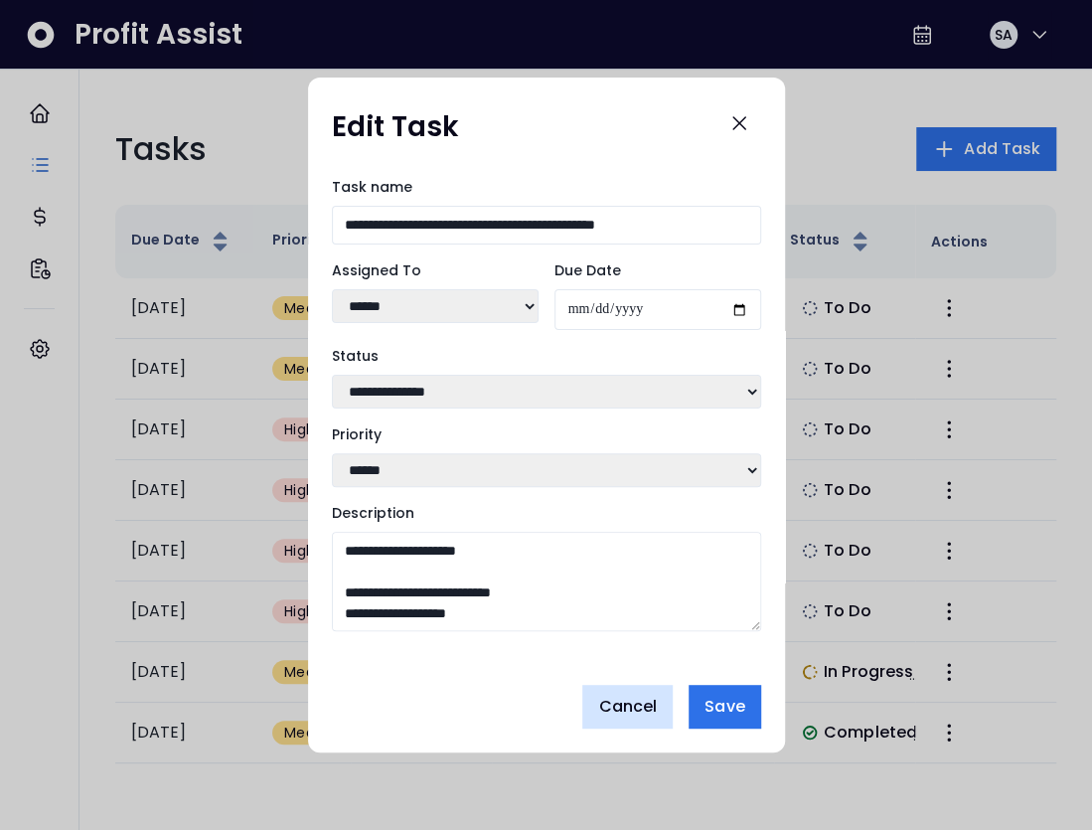
click at [623, 702] on span "Cancel" at bounding box center [627, 707] width 59 height 24
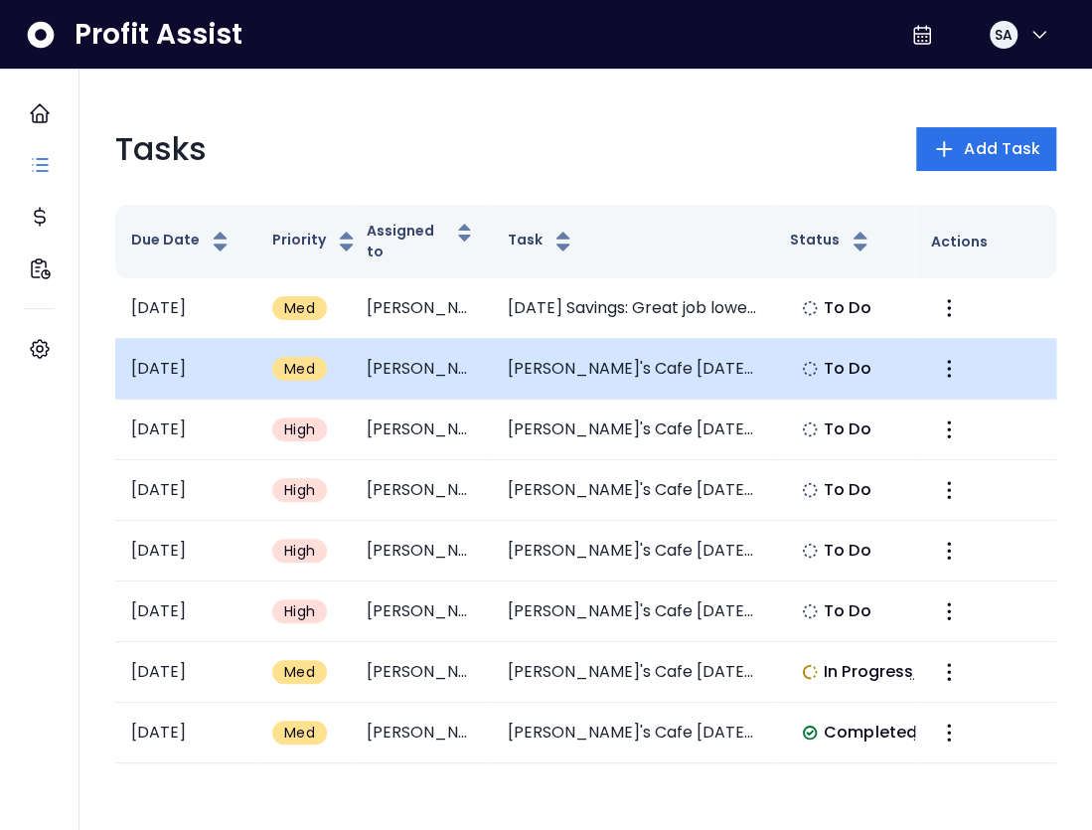
click at [959, 353] on td at bounding box center [985, 369] width 141 height 61
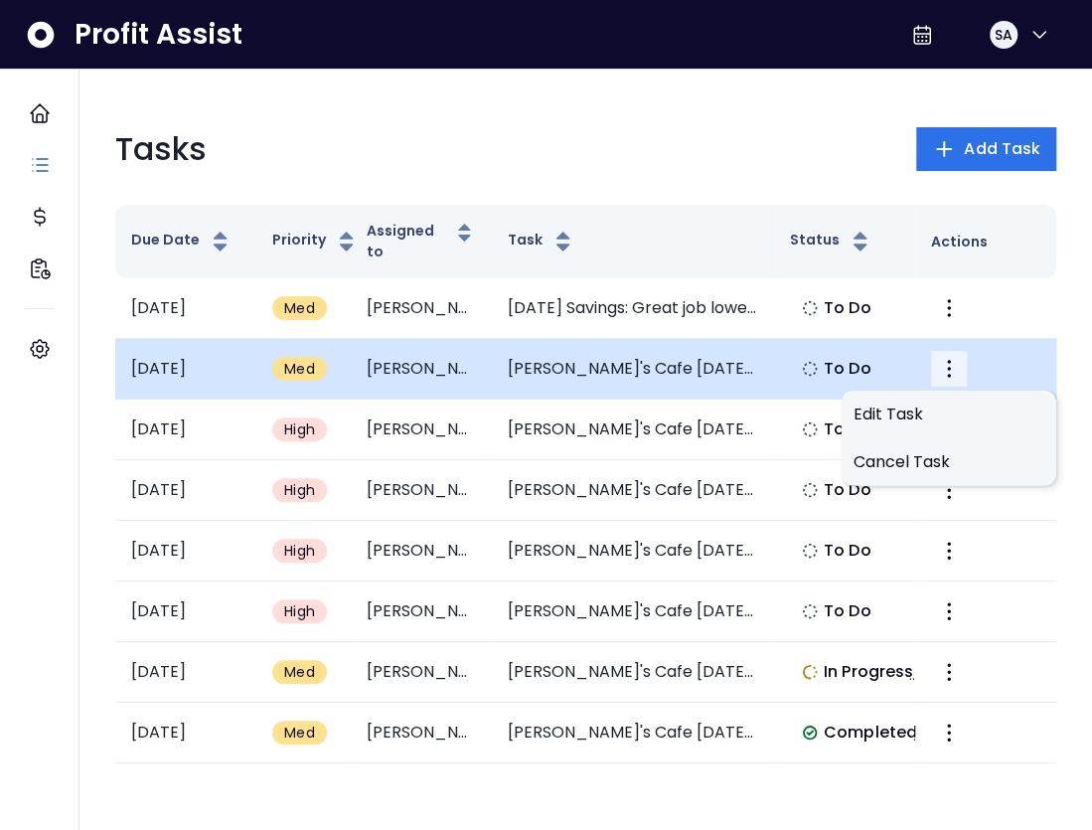
click at [945, 380] on button "More" at bounding box center [949, 369] width 36 height 36
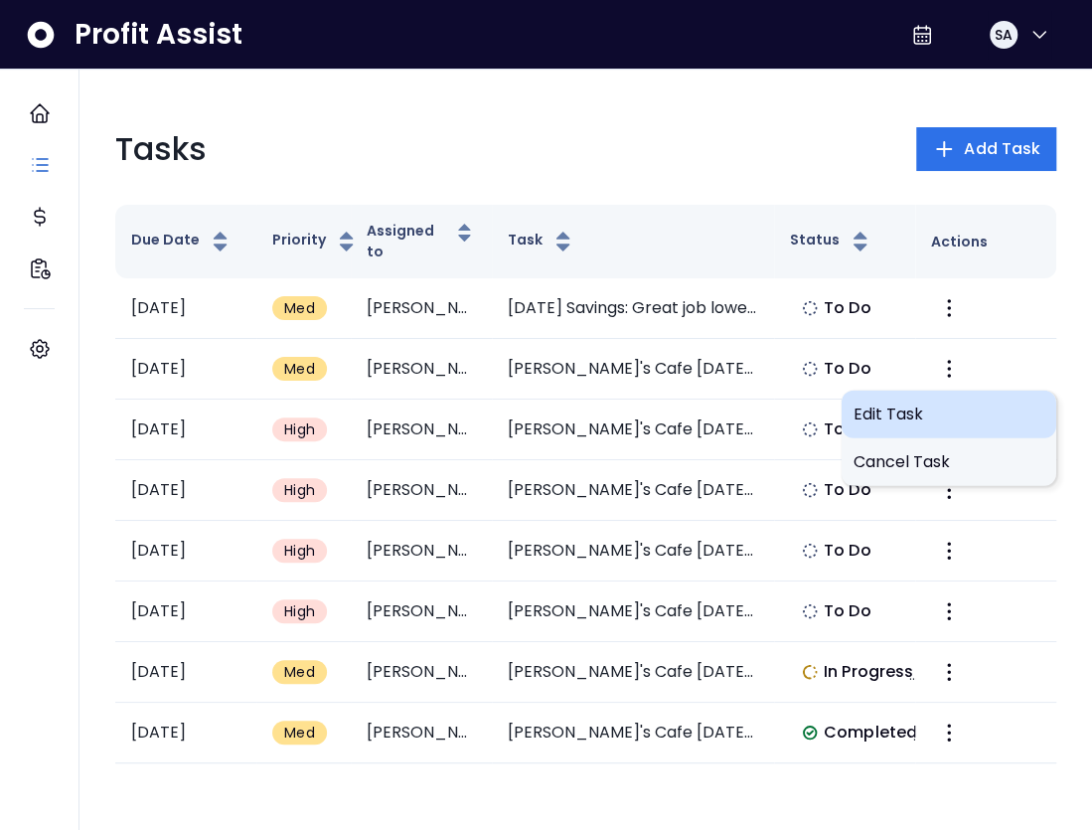
click at [874, 418] on span "Edit Task" at bounding box center [949, 415] width 191 height 24
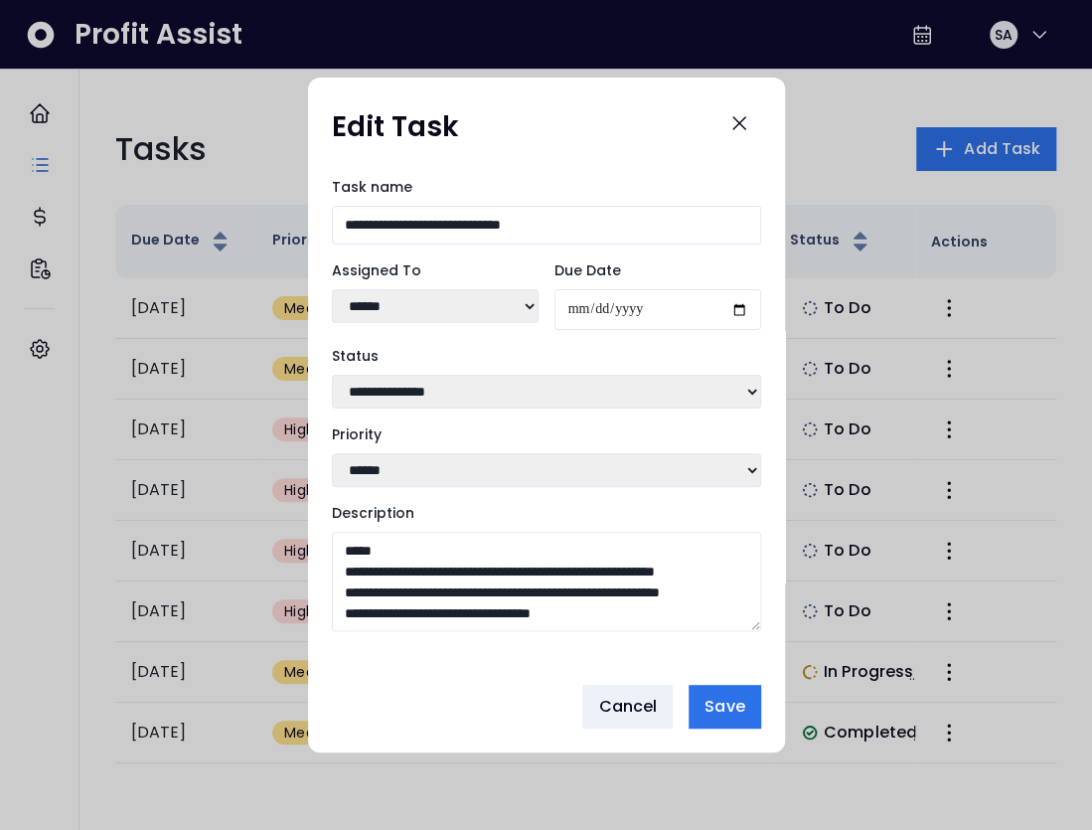
click at [384, 313] on select "****** ****** ****** *****" at bounding box center [435, 306] width 207 height 34
select select "***"
click at [332, 289] on select "****** ****** ****** *****" at bounding box center [435, 306] width 207 height 34
click at [731, 706] on span "Save" at bounding box center [725, 707] width 40 height 24
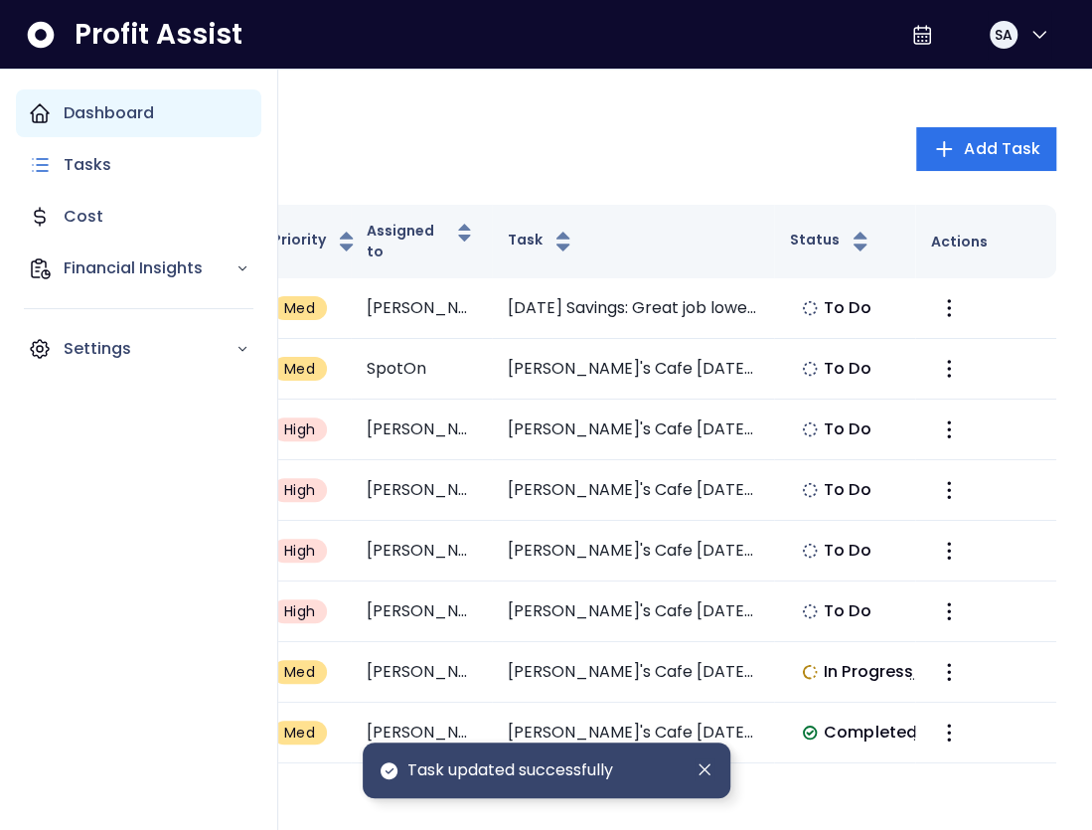
click at [67, 120] on p "Dashboard" at bounding box center [109, 113] width 90 height 24
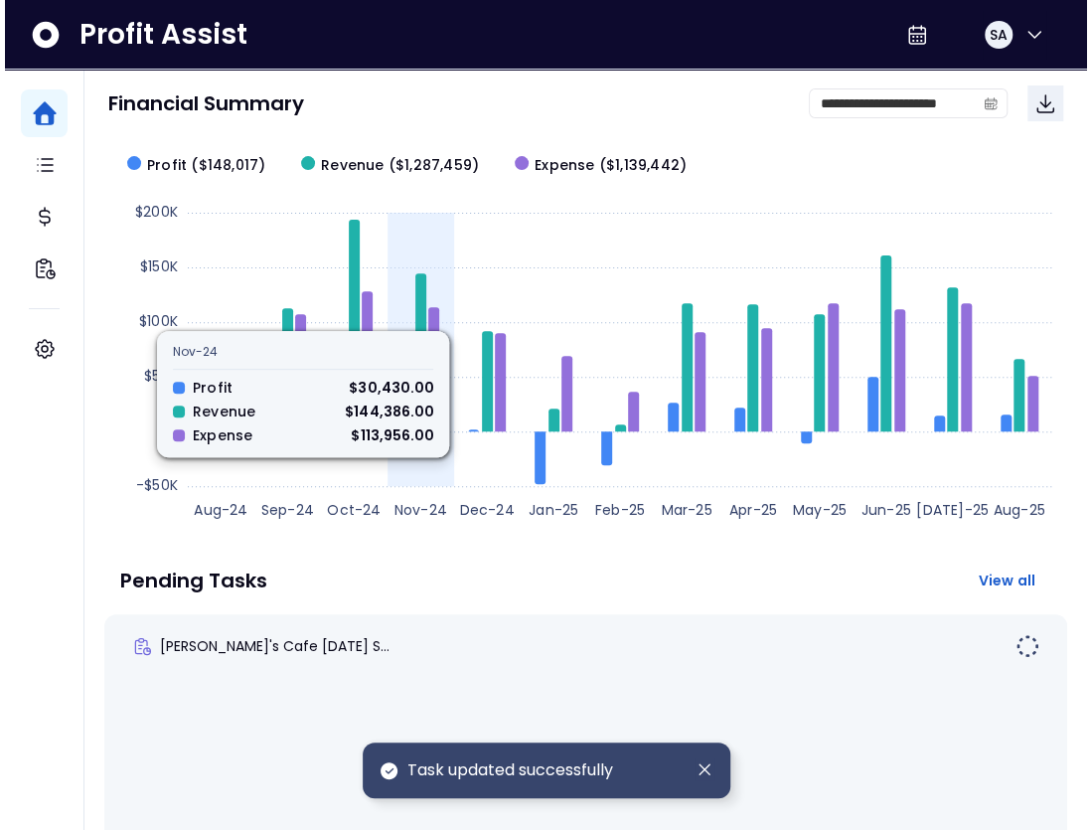
scroll to position [262, 0]
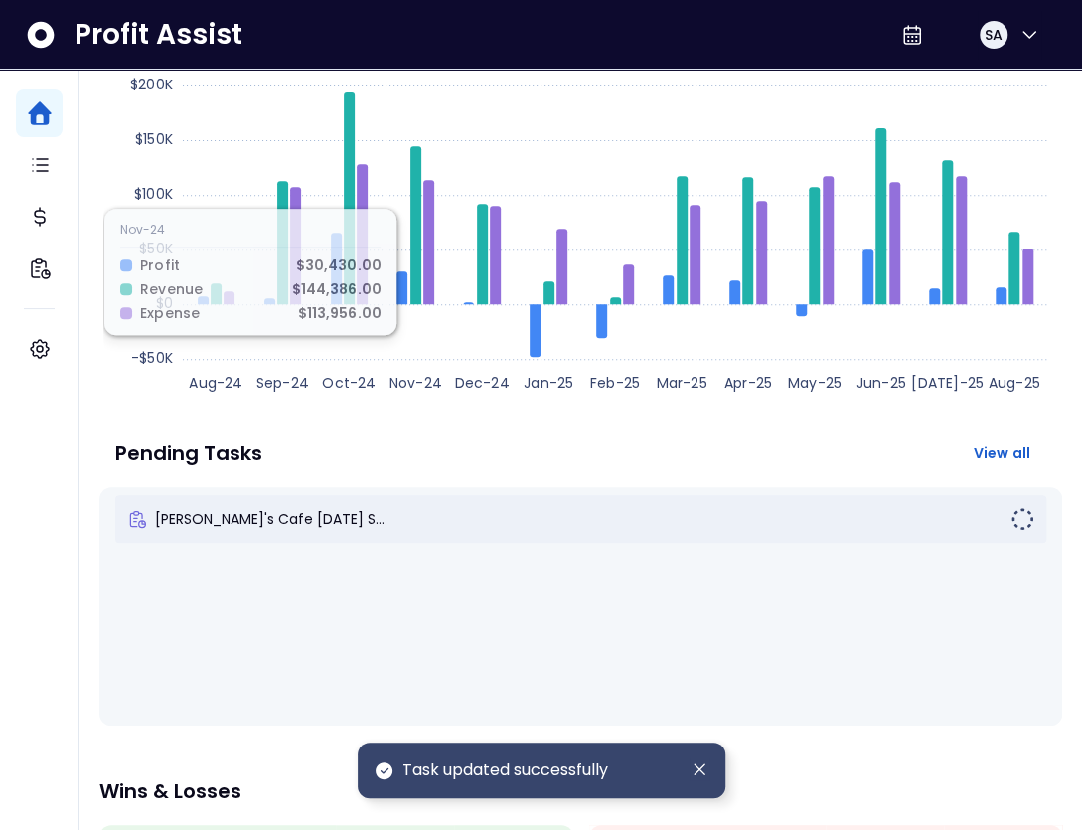
click at [341, 514] on div "Elvira's Cafe July 2025 S..." at bounding box center [569, 519] width 884 height 20
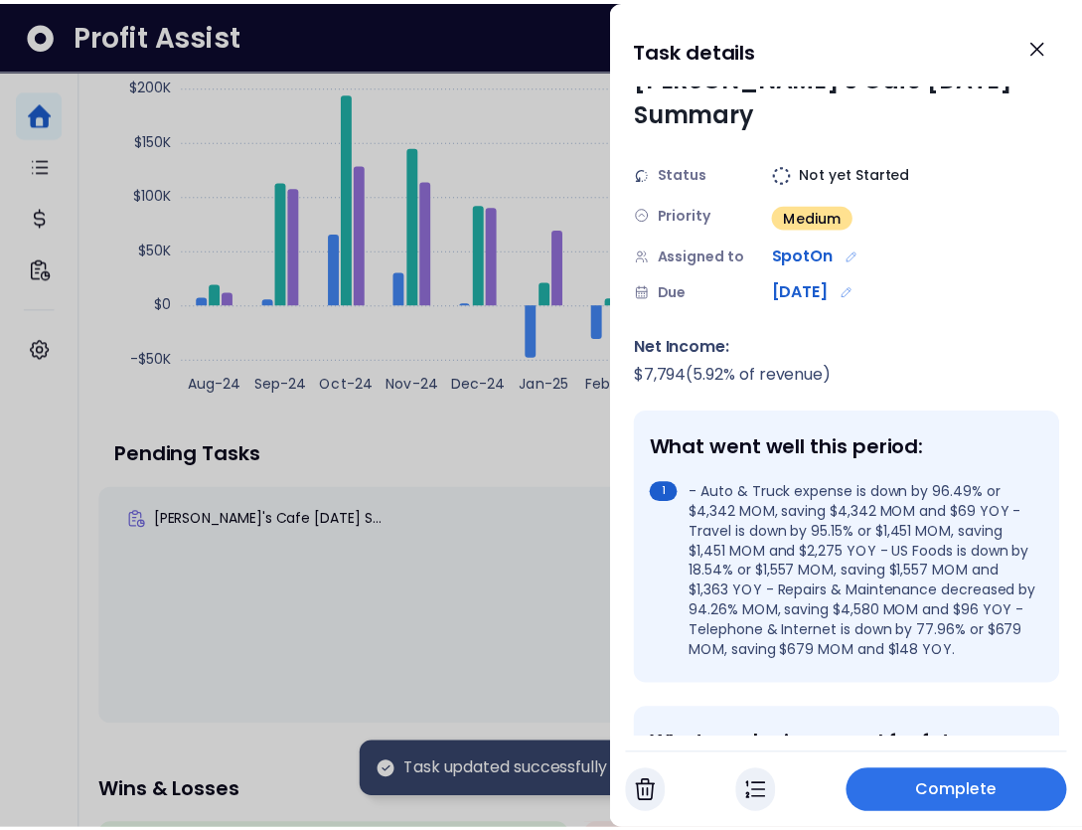
scroll to position [0, 0]
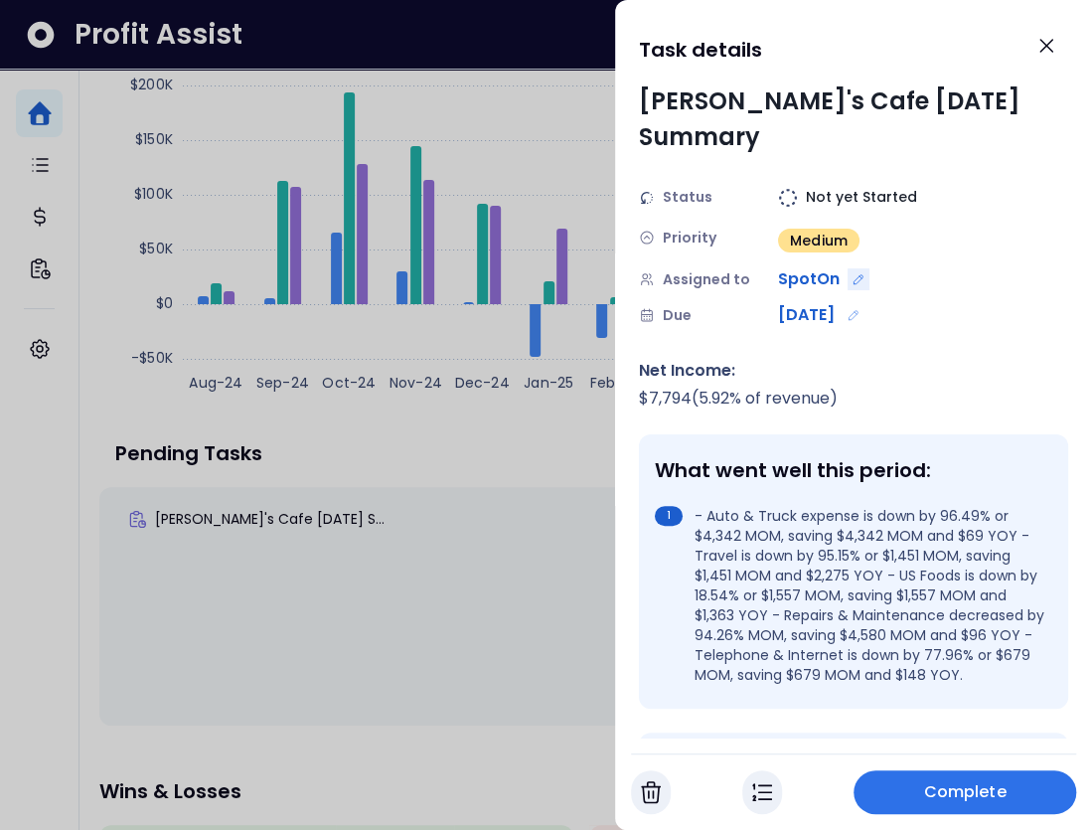
click at [855, 275] on icon "Edit assignment" at bounding box center [858, 279] width 9 height 9
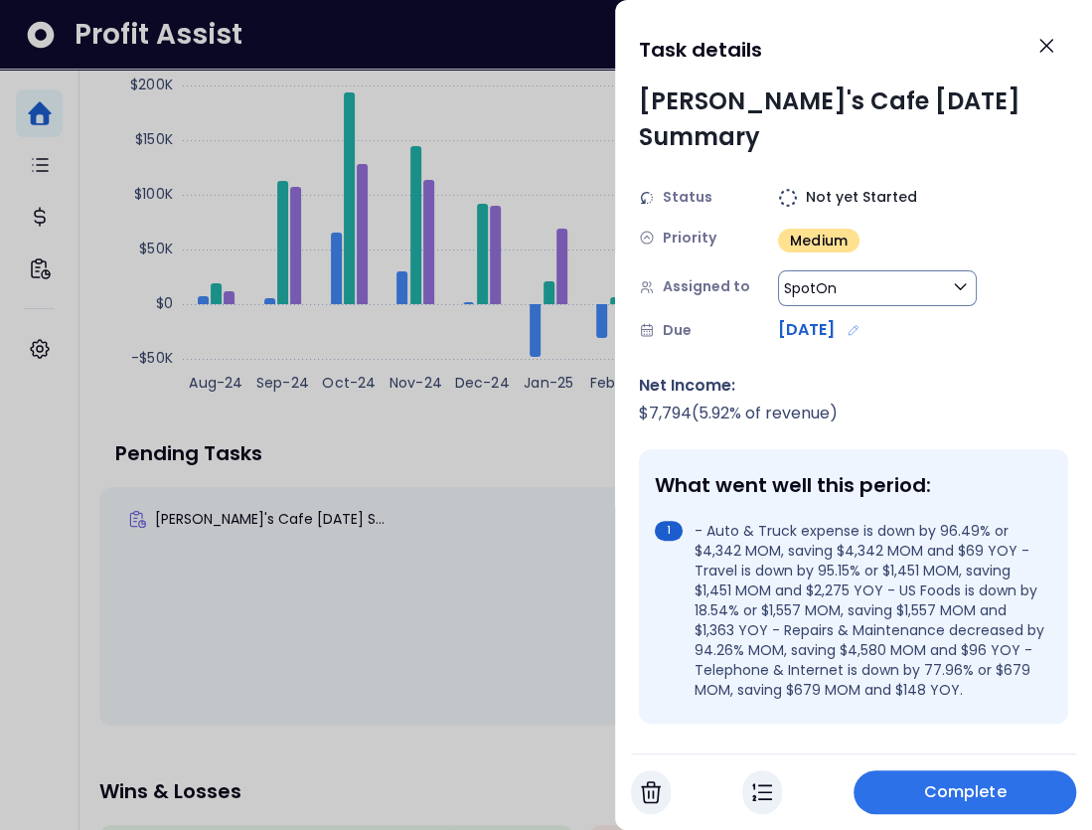
click at [870, 270] on button "SpotOn" at bounding box center [877, 288] width 199 height 36
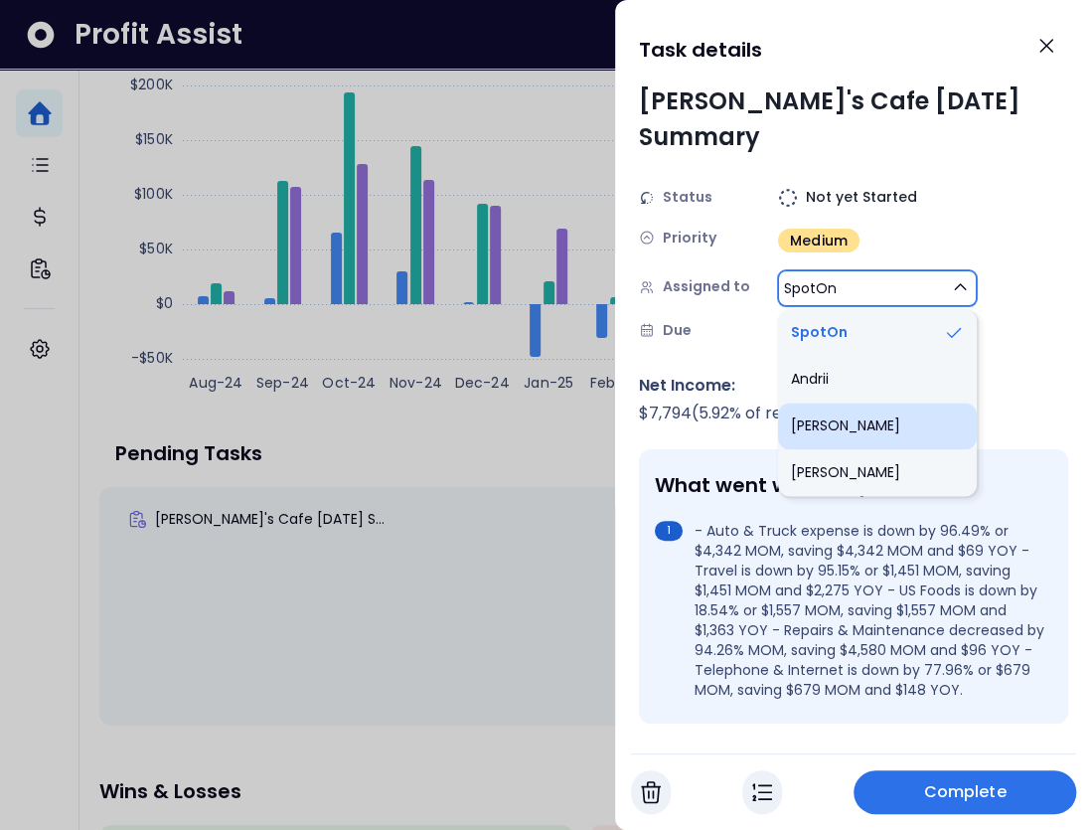
click at [838, 403] on li "Elvira" at bounding box center [877, 426] width 199 height 47
type input "***"
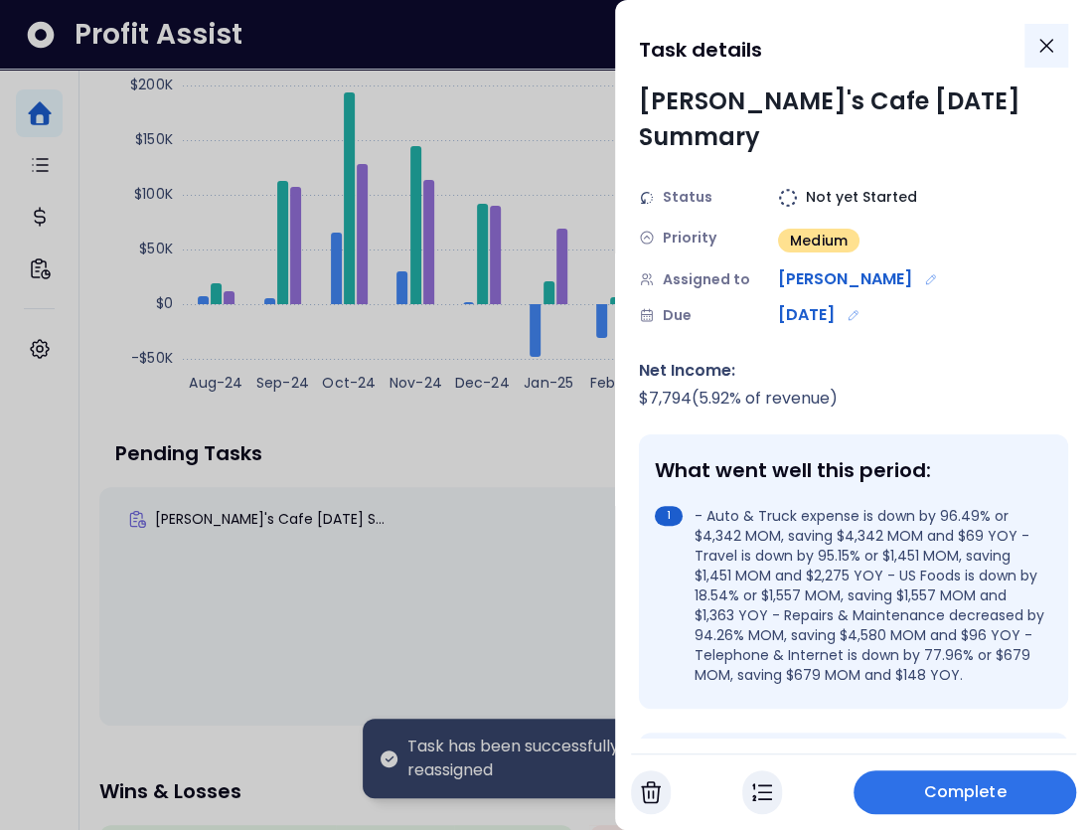
click at [1055, 55] on icon "Close" at bounding box center [1047, 46] width 24 height 24
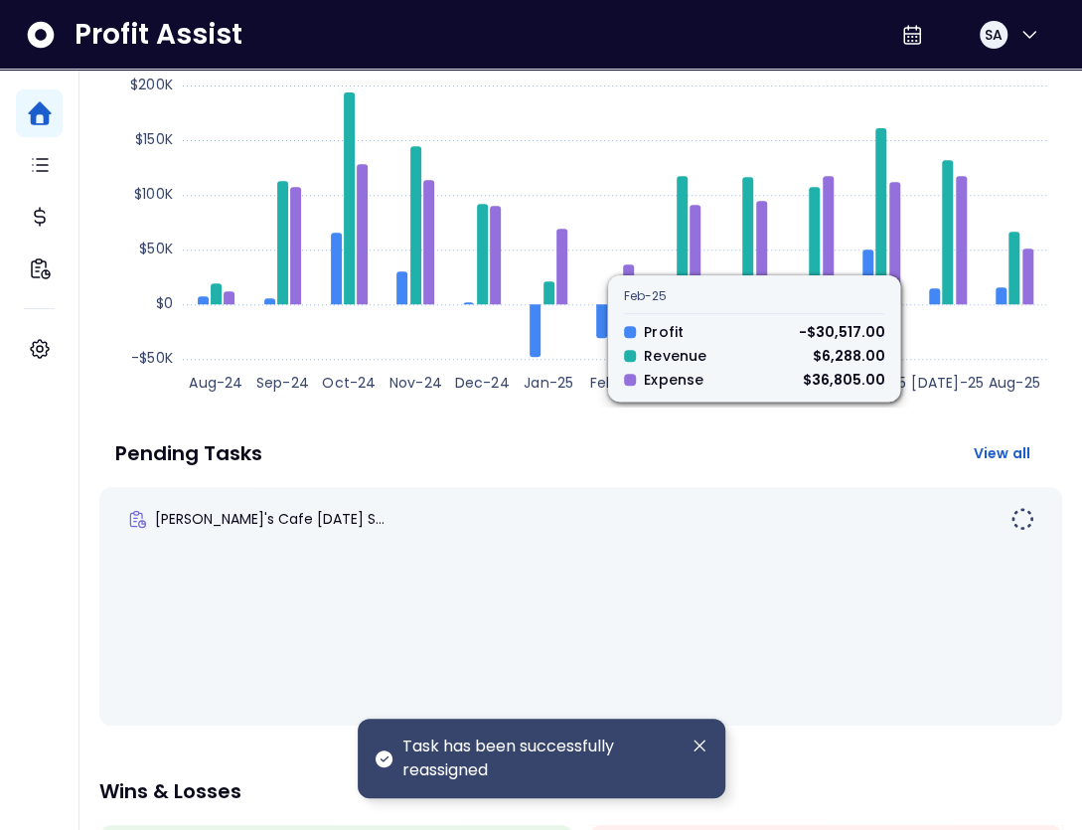
click at [454, 449] on div "Pending Tasks View all" at bounding box center [580, 453] width 931 height 36
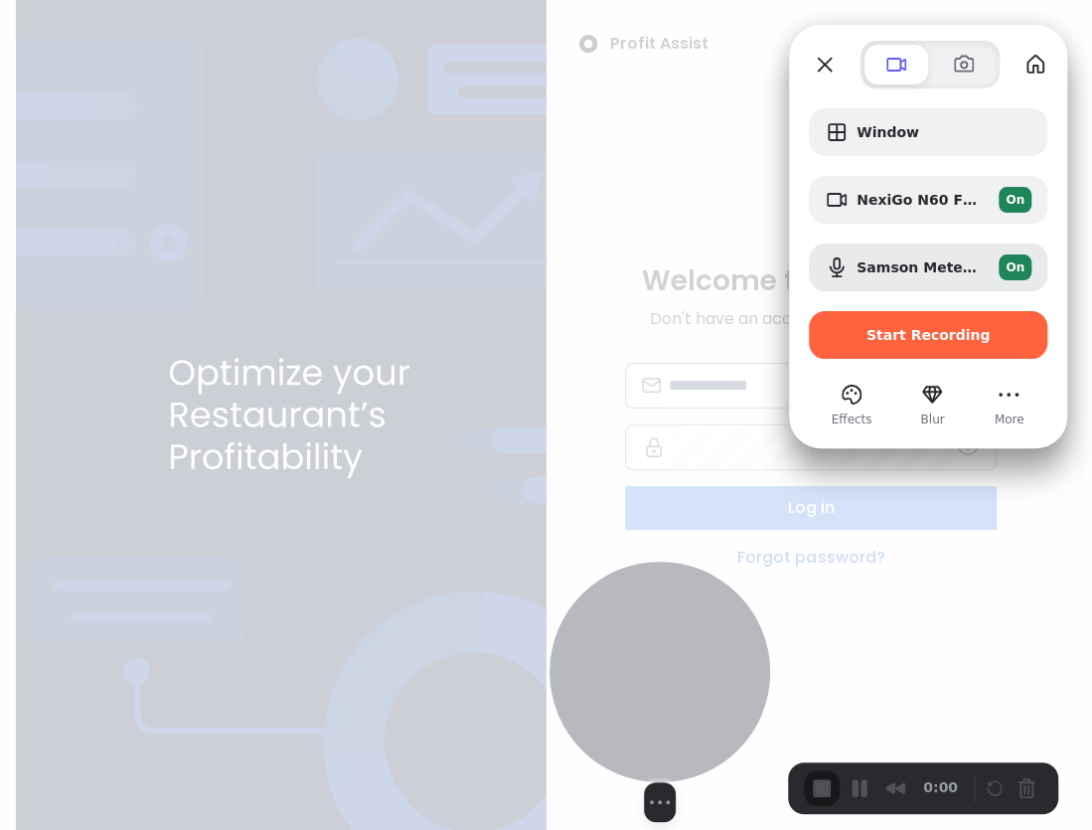
drag, startPoint x: 152, startPoint y: 699, endPoint x: 694, endPoint y: 702, distance: 541.7
click at [694, 702] on div at bounding box center [660, 672] width 221 height 221
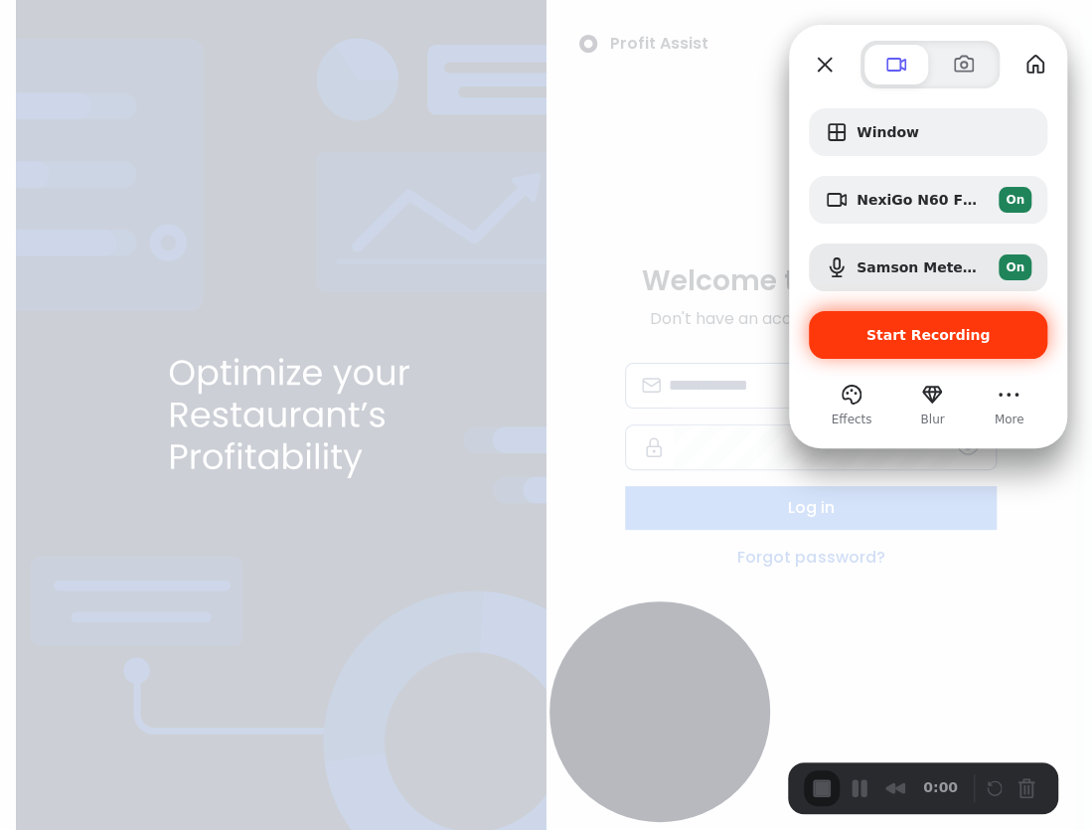
click at [963, 331] on span "Start Recording" at bounding box center [929, 335] width 124 height 16
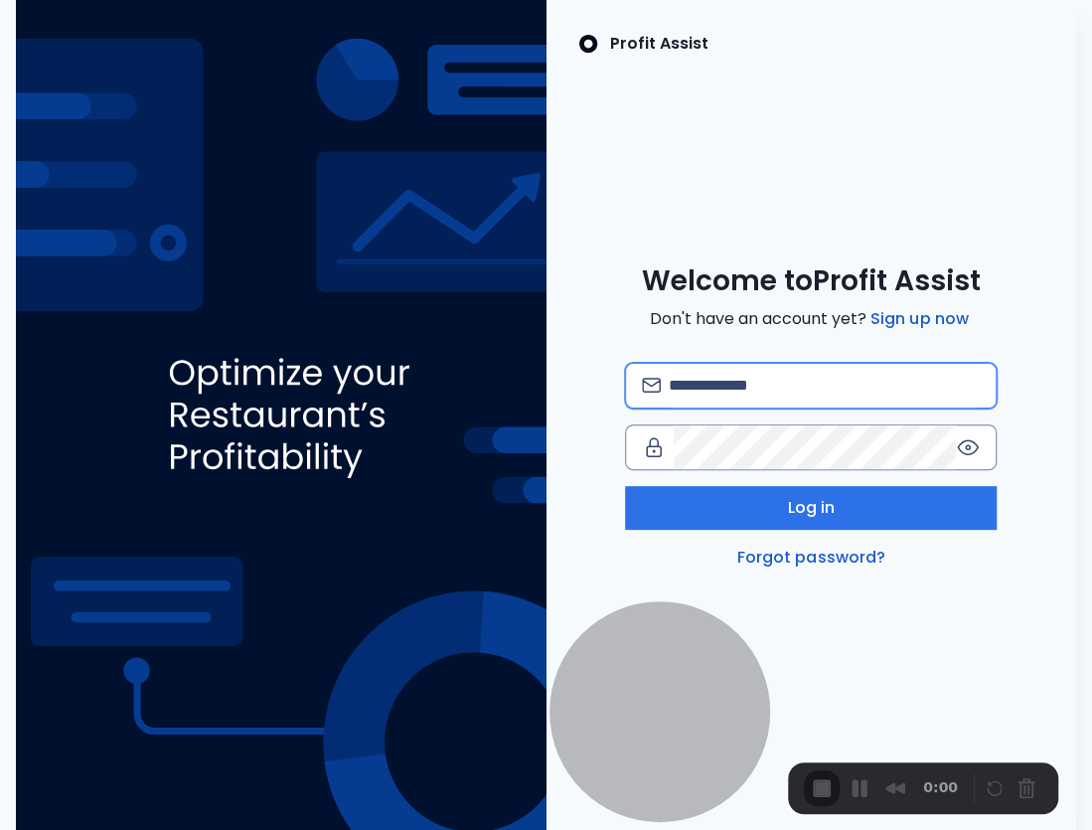
click at [735, 391] on input "email" at bounding box center [825, 386] width 312 height 44
click at [569, 273] on div "Welcome to Profit Assist Don't have an account yet? Sign up now Log in Forgot p…" at bounding box center [812, 416] width 531 height 306
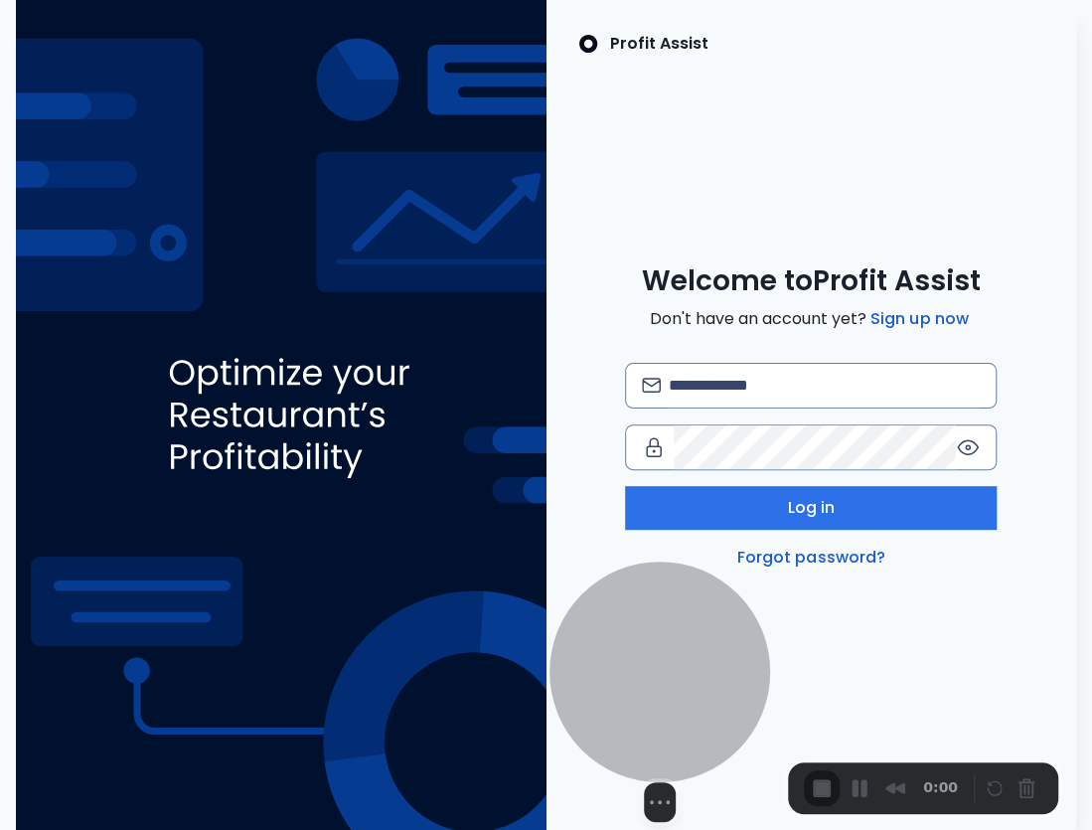
click at [748, 720] on div at bounding box center [660, 672] width 221 height 221
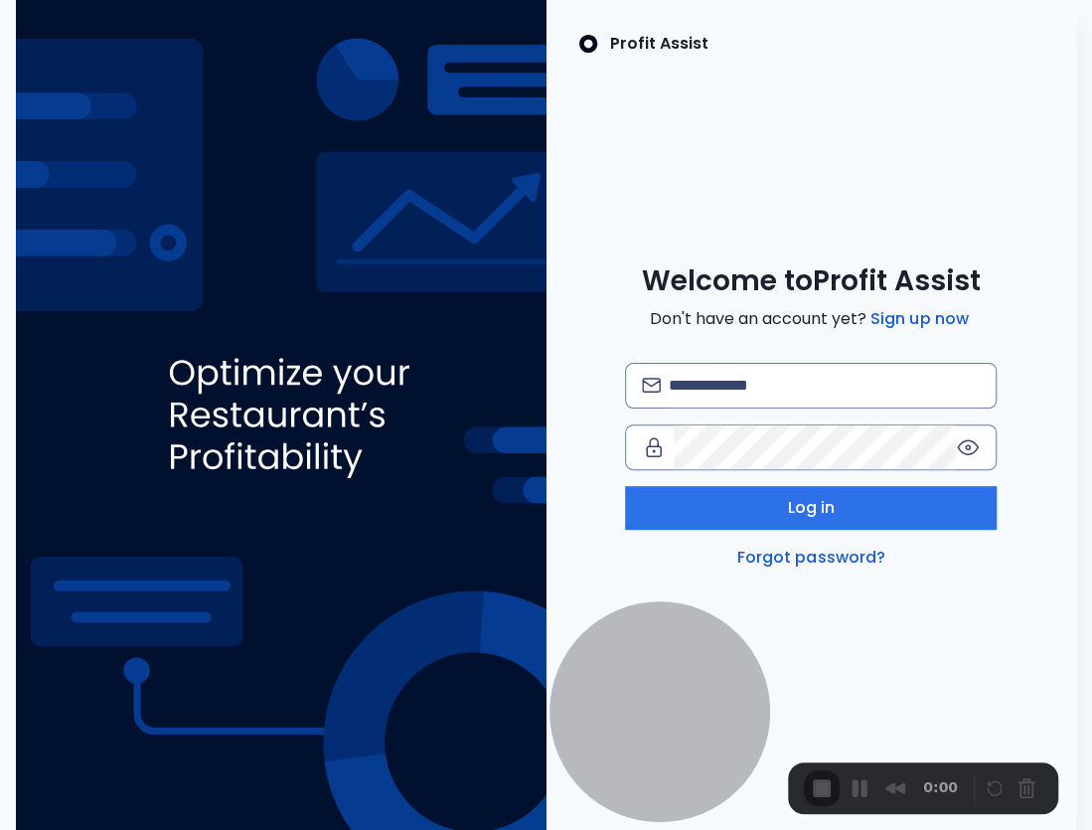
drag, startPoint x: 900, startPoint y: 787, endPoint x: 889, endPoint y: 787, distance: 11.9
click at [900, 787] on div "0:00" at bounding box center [885, 788] width 162 height 36
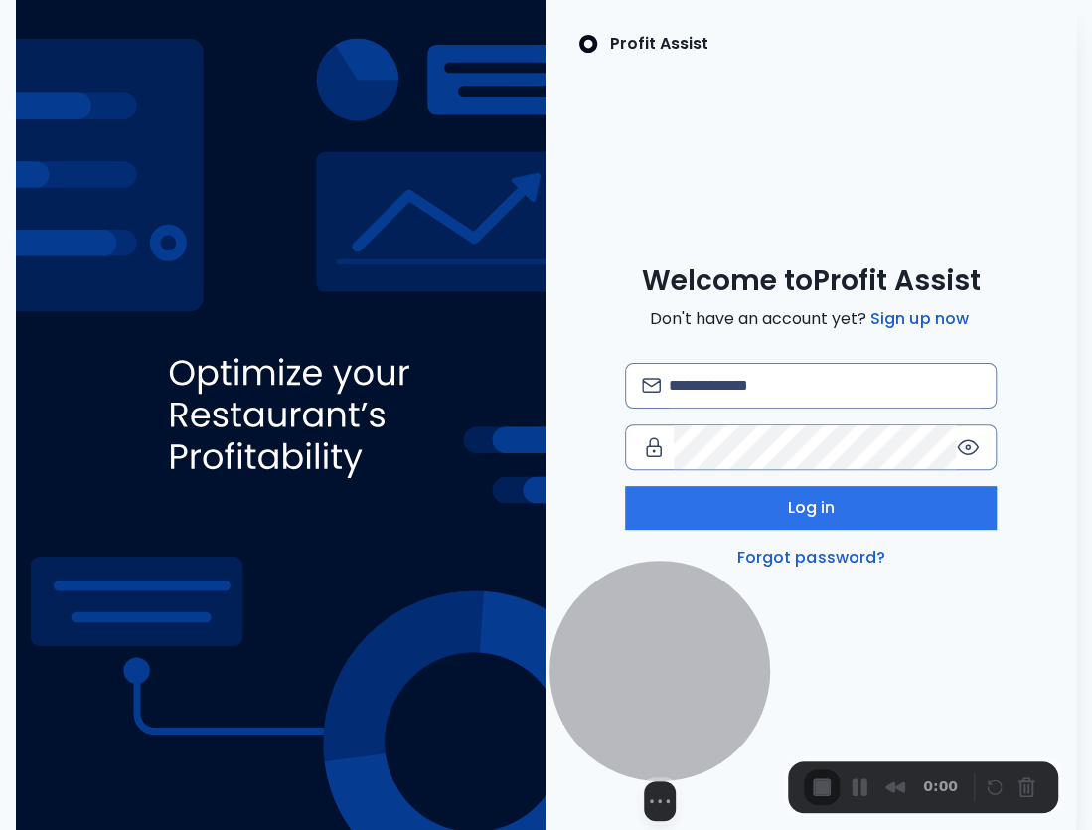
click at [714, 781] on div "Select video screen size" at bounding box center [660, 801] width 221 height 40
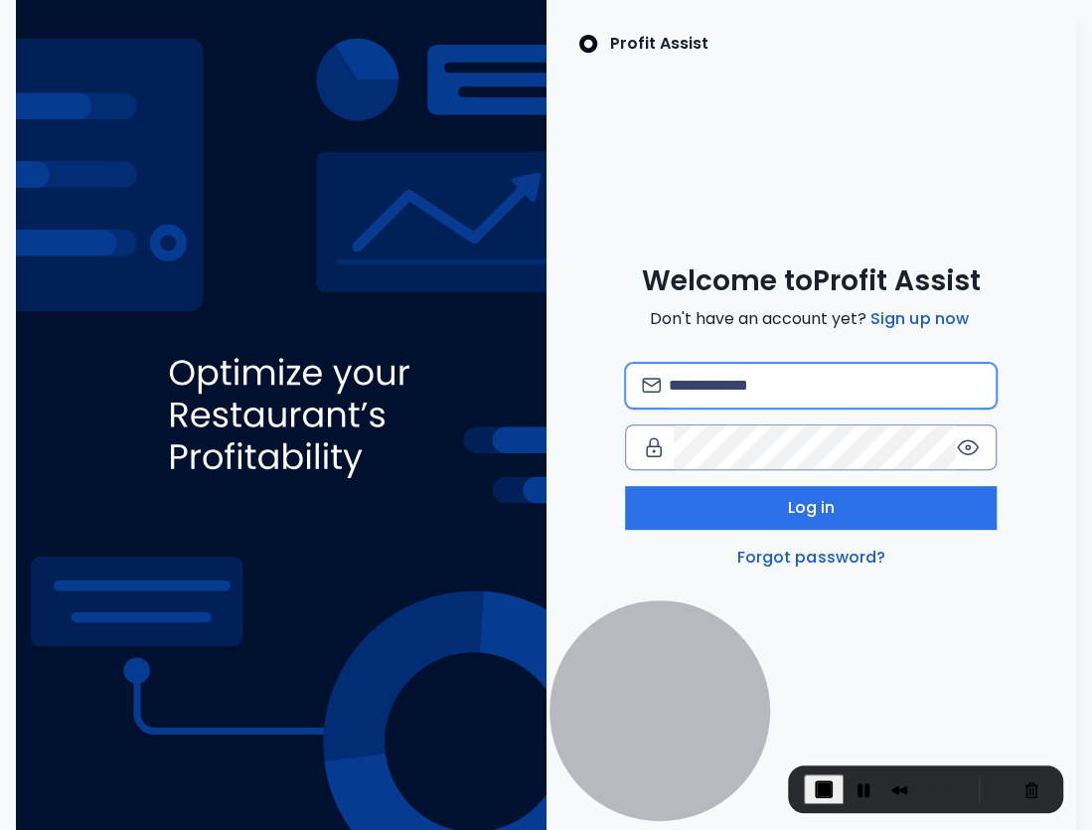
click at [767, 383] on input "email" at bounding box center [825, 386] width 312 height 44
type input "**********"
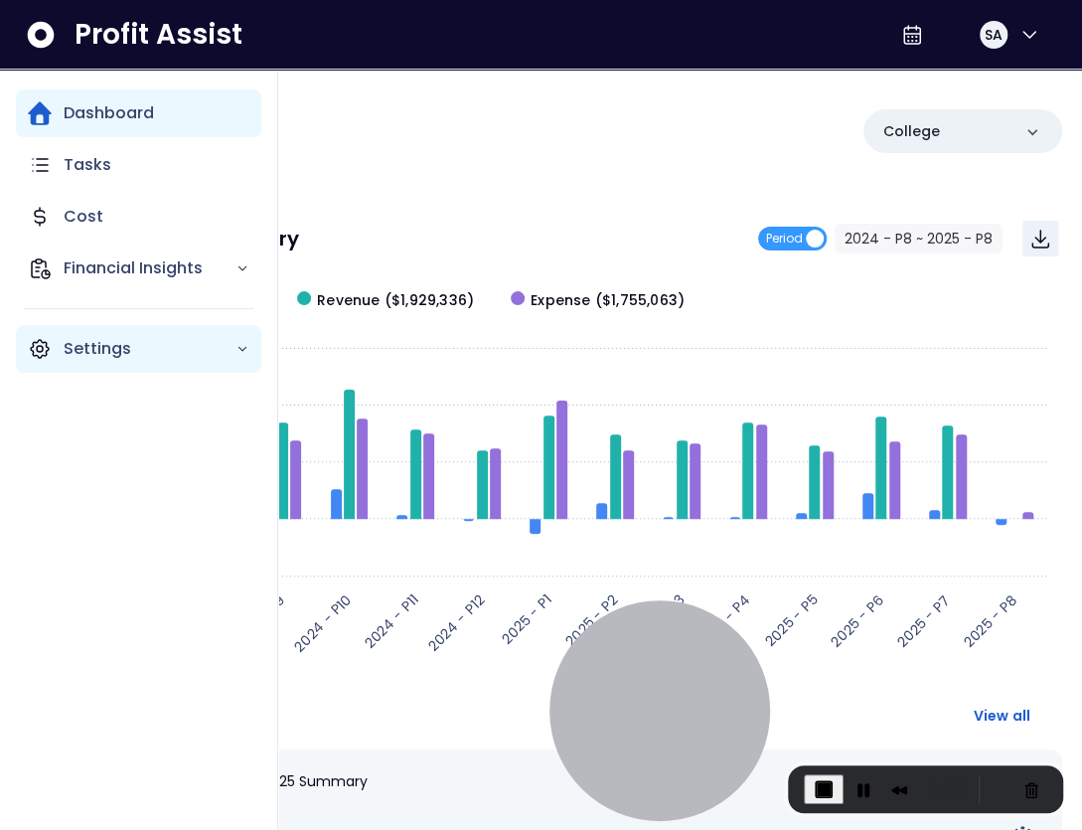
click at [116, 351] on p "Settings" at bounding box center [150, 349] width 172 height 24
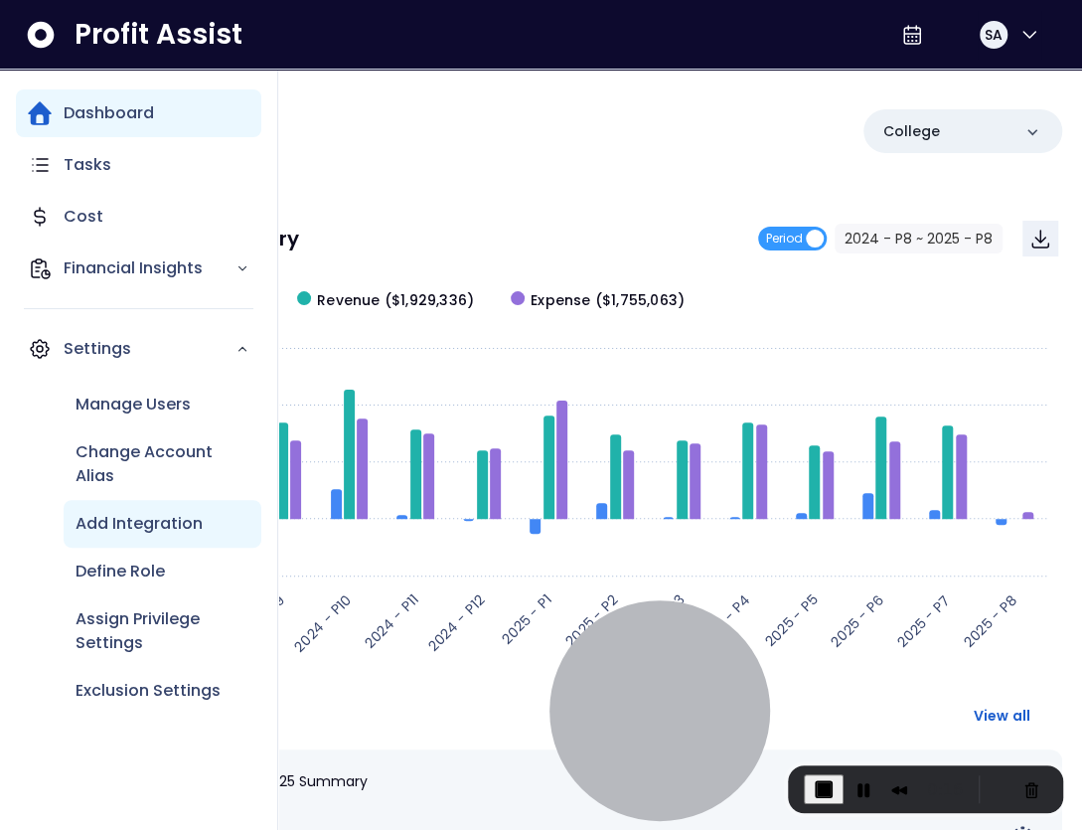
click at [133, 531] on p "Add Integration" at bounding box center [139, 524] width 127 height 24
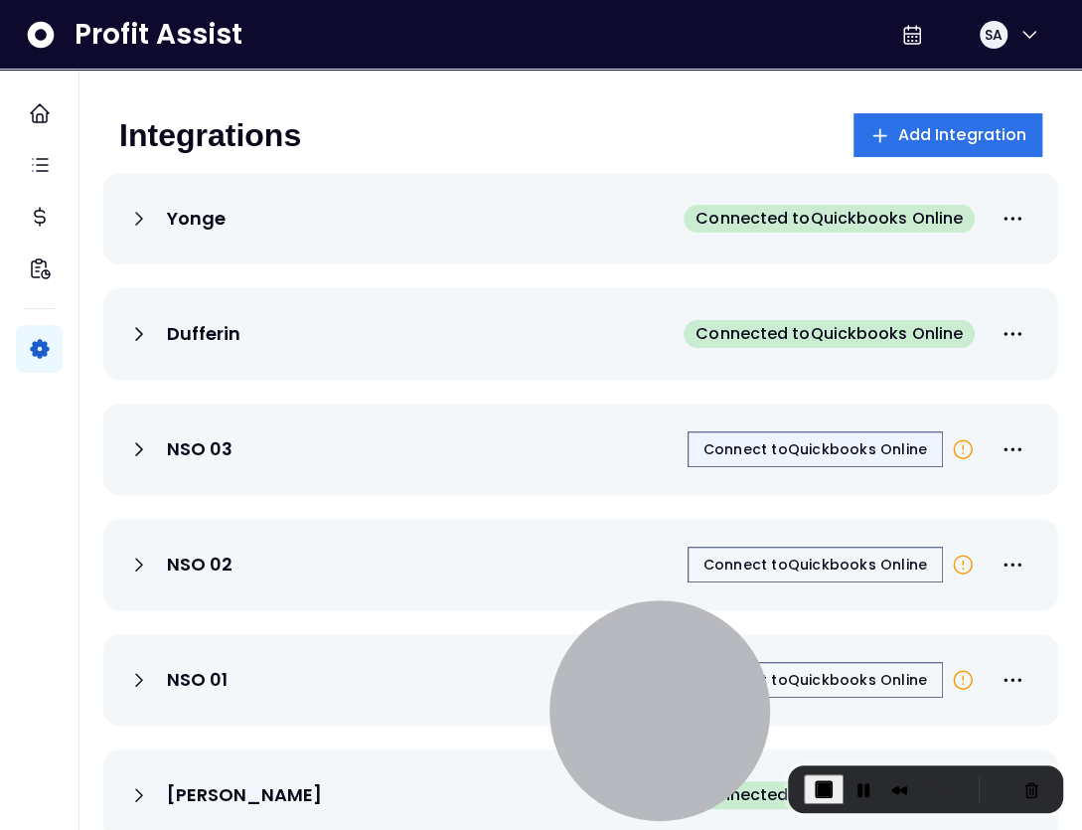
click at [803, 451] on span "Connect to Quickbooks Online" at bounding box center [816, 449] width 224 height 20
